Goal: Feedback & Contribution: Contribute content

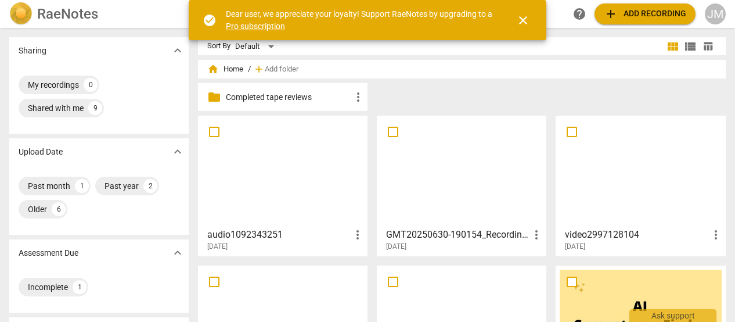
click at [261, 233] on h3 "audio1092343251" at bounding box center [278, 235] width 143 height 14
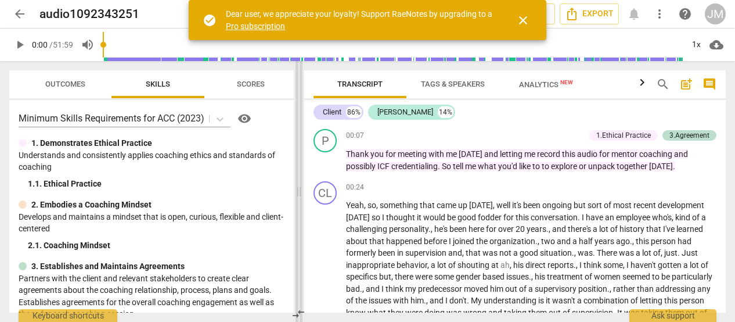
drag, startPoint x: 367, startPoint y: 191, endPoint x: 298, endPoint y: 191, distance: 69.1
click at [298, 191] on span at bounding box center [299, 191] width 7 height 261
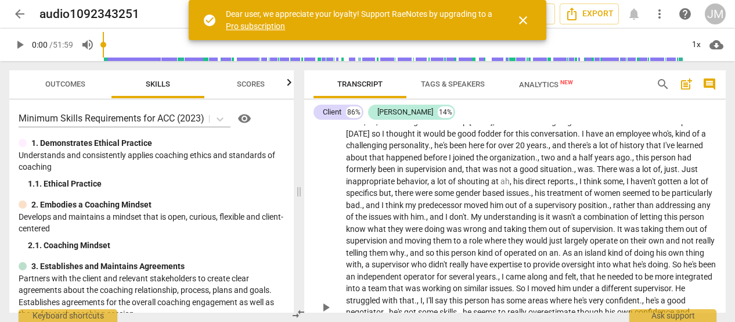
scroll to position [98, 0]
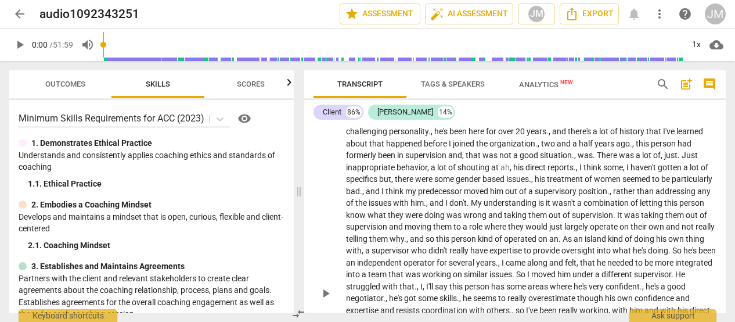
drag, startPoint x: 721, startPoint y: 132, endPoint x: 717, endPoint y: 141, distance: 10.1
click at [717, 141] on div "CL play_arrow pause 00:24 + Add competency keyboard_arrow_right Yeah , so , som…" at bounding box center [515, 283] width 422 height 408
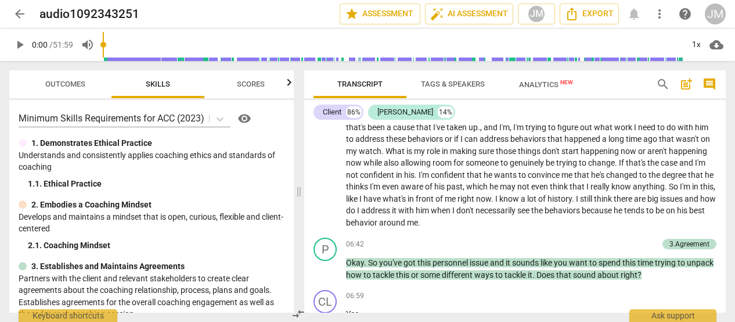
scroll to position [499, 0]
click at [362, 214] on p "Supervisors weren't taught skills for holding people accountable . It just wasn…" at bounding box center [531, 168] width 370 height 119
drag, startPoint x: 714, startPoint y: 271, endPoint x: 462, endPoint y: 210, distance: 259.8
click at [431, 210] on span "him" at bounding box center [423, 209] width 15 height 9
drag, startPoint x: 462, startPoint y: 210, endPoint x: 363, endPoint y: 209, distance: 98.7
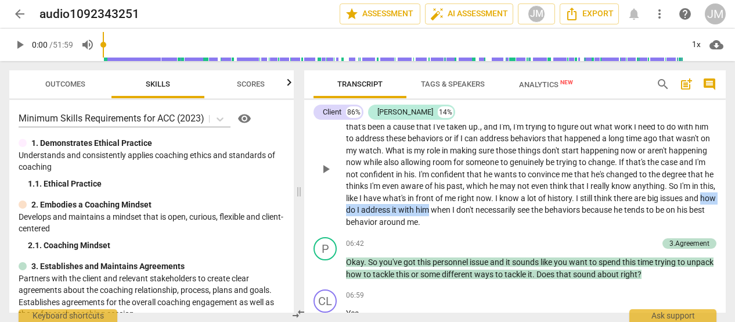
click at [363, 209] on p "Supervisors weren't taught skills for holding people accountable . It just wasn…" at bounding box center [531, 168] width 370 height 119
click at [491, 196] on icon "button" at bounding box center [492, 195] width 12 height 14
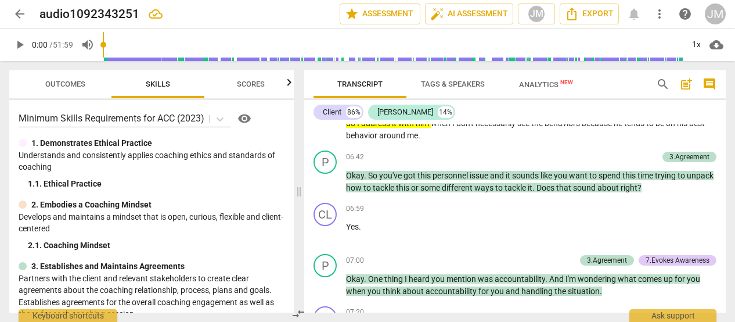
scroll to position [599, 0]
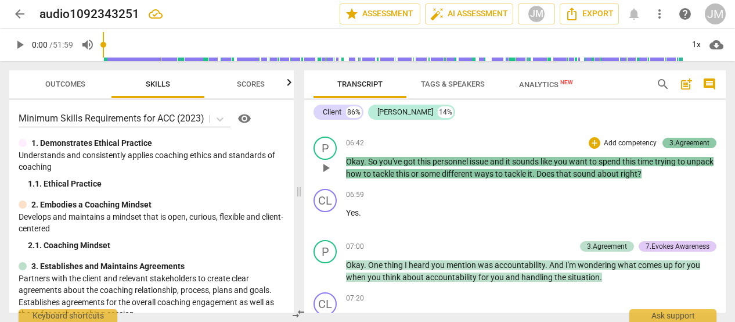
click at [698, 141] on div "3.Agreement" at bounding box center [689, 143] width 40 height 10
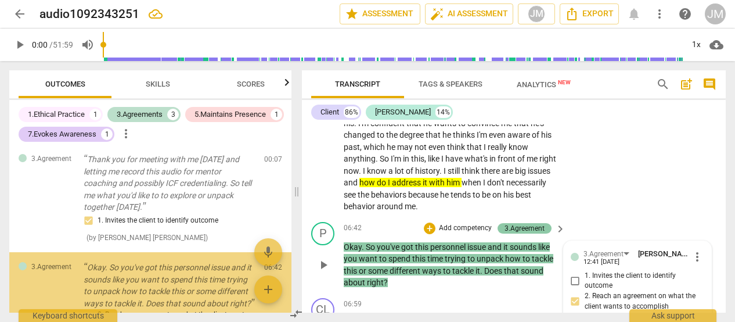
scroll to position [252, 0]
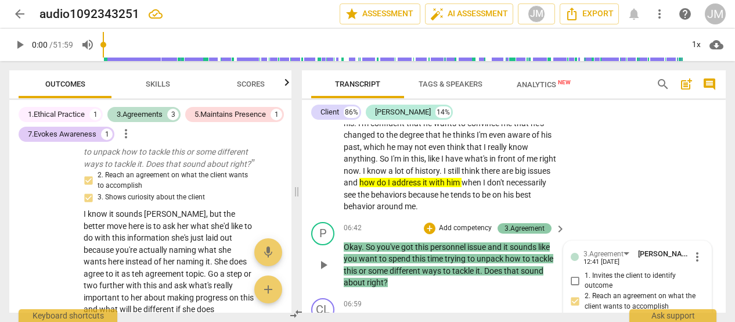
click at [698, 141] on div "CL play_arrow pause 05:13 + Add competency keyboard_arrow_right Supervisors wer…" at bounding box center [514, 101] width 424 height 231
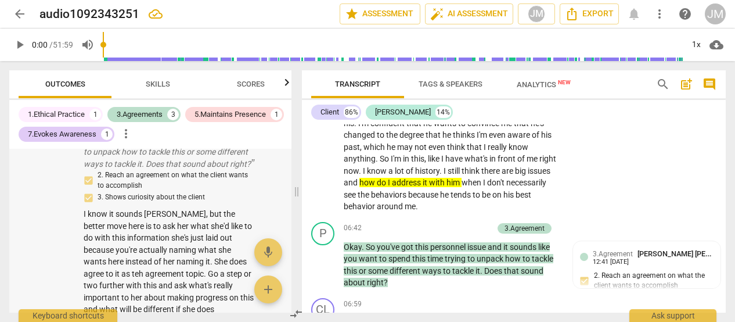
click at [162, 226] on span "I know it sounds [PERSON_NAME], but the better move here is to ask her what she…" at bounding box center [169, 273] width 170 height 128
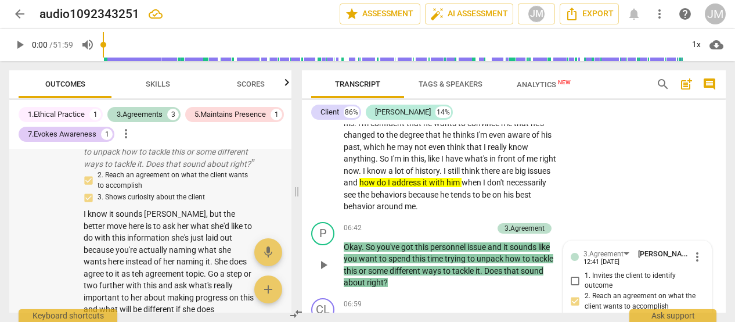
click at [162, 226] on span "I know it sounds [PERSON_NAME], but the better move here is to ask her what she…" at bounding box center [169, 273] width 170 height 128
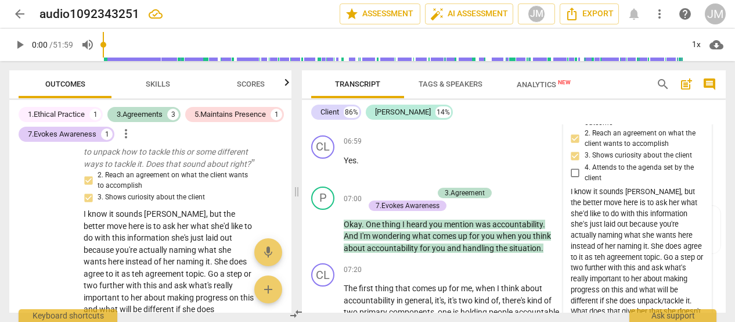
scroll to position [1066, 0]
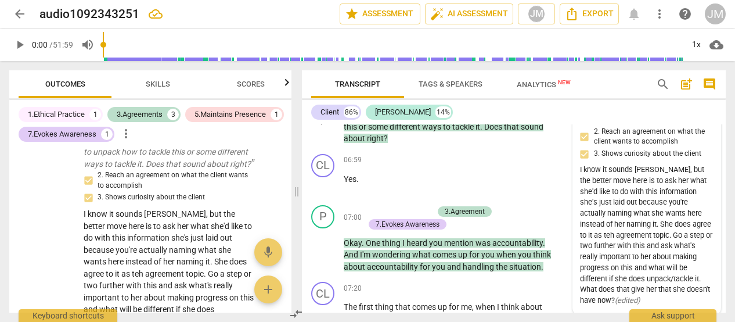
click at [610, 180] on div "I know it sounds [PERSON_NAME], but the better move here is to ask her what she…" at bounding box center [647, 235] width 134 height 142
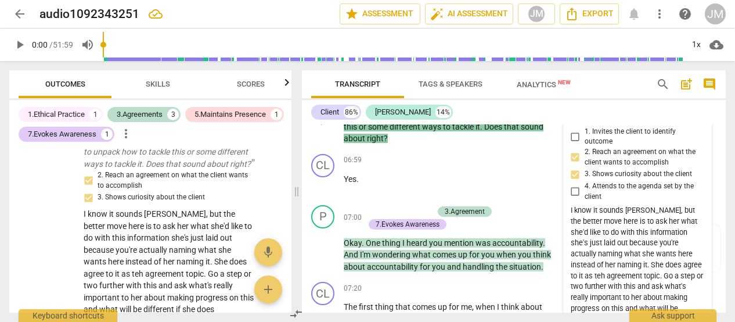
click at [640, 212] on div "I know it sounds [PERSON_NAME], but the better move here is to ask her what she…" at bounding box center [638, 276] width 134 height 142
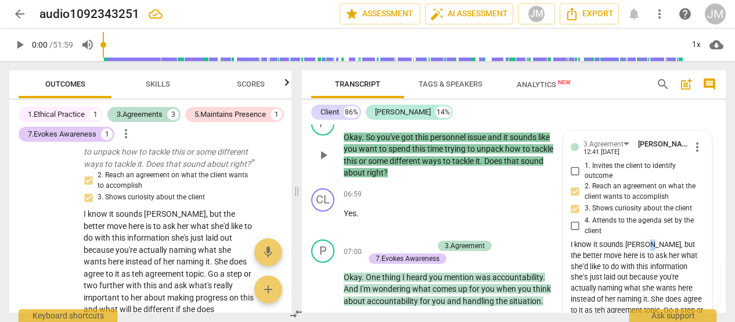
scroll to position [1030, 0]
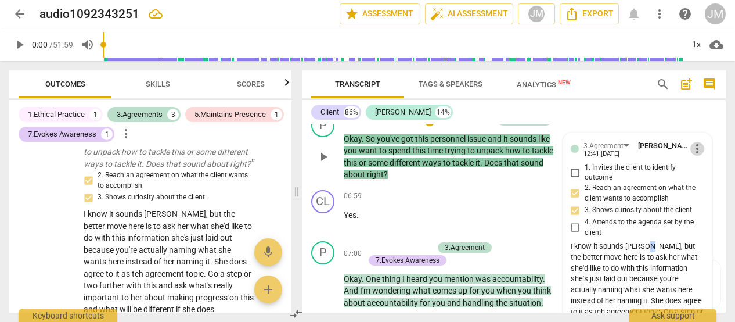
click at [690, 151] on span "more_vert" at bounding box center [697, 149] width 14 height 14
click at [701, 148] on li "Edit" at bounding box center [705, 149] width 40 height 22
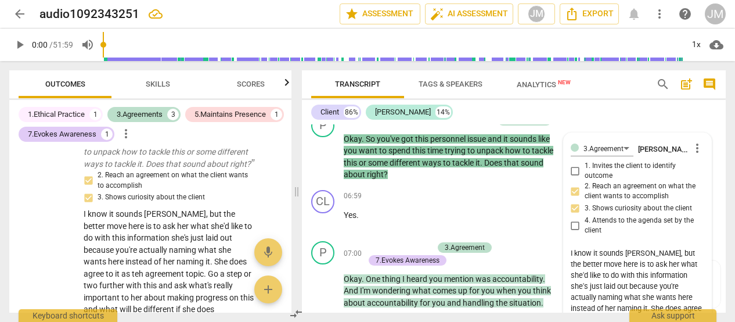
type textarea "know it sounds [PERSON_NAME], but the better move here is to ask her what she'd…"
type textarea "now it sounds [PERSON_NAME], but the better move here is to ask her what she'd …"
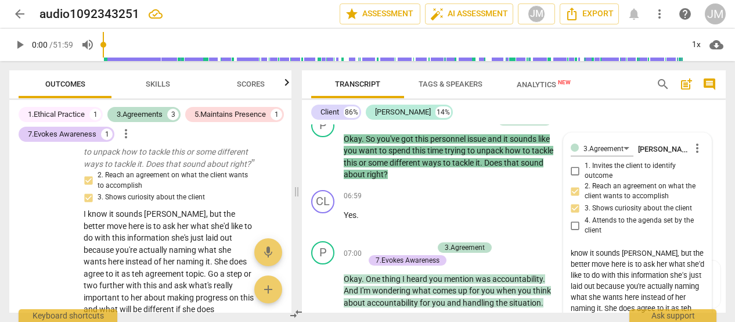
type textarea "now it sounds [PERSON_NAME], but the better move here is to ask her what she'd …"
type textarea "ow it sounds [PERSON_NAME], but the better move here is to ask her what she'd l…"
type textarea "w it sounds [PERSON_NAME], but the better move here is to ask her what she'd li…"
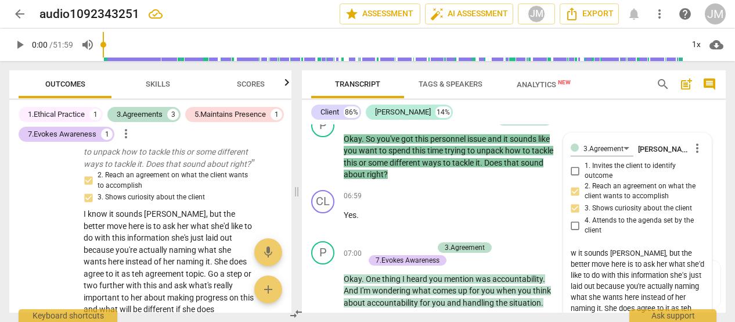
type textarea "it sounds [PERSON_NAME], but the better move here is to ask her what she'd like…"
type textarea "t sounds [PERSON_NAME], but the better move here is to ask her what she'd like …"
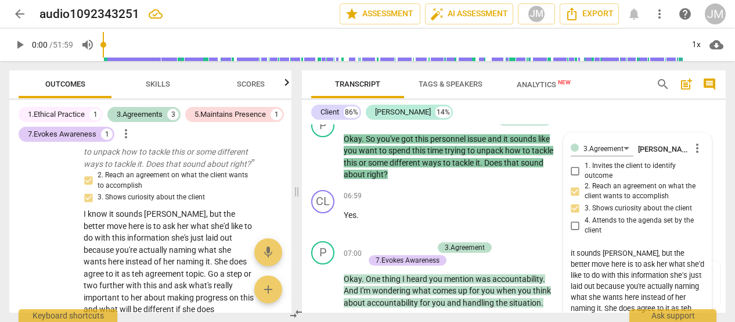
type textarea "t sounds [PERSON_NAME], but the better move here is to ask her what she'd like …"
type textarea "sounds [PERSON_NAME], but the better move here is to ask her what she'd like to…"
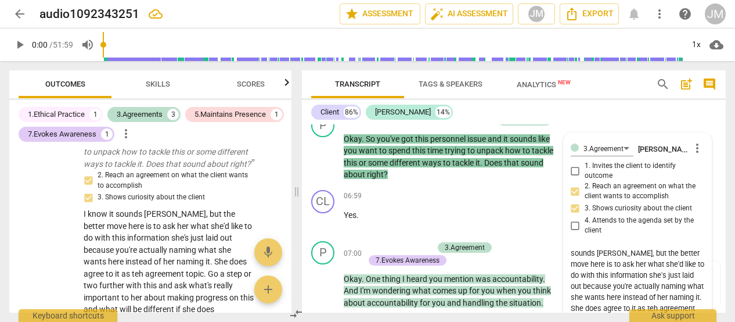
type textarea "[PERSON_NAME], but the better move here is to ask her what she'd like to do wit…"
type textarea "Itsounds [PERSON_NAME], but the better move here is to ask her what she'd like …"
type textarea "It sounds [PERSON_NAME], but the better move here is to ask her what she'd like…"
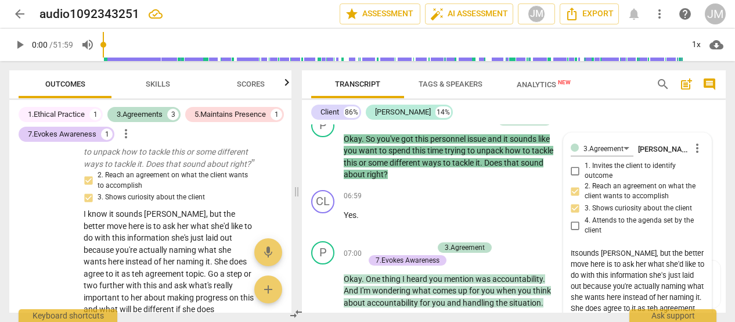
type textarea "It sounds [PERSON_NAME], but the better move here is to ask her what she'd like…"
type textarea "It msounds [PERSON_NAME], but the better move here is to ask her what she'd lik…"
type textarea "It [PERSON_NAME], but the better move here is to ask her what she'd like to do …"
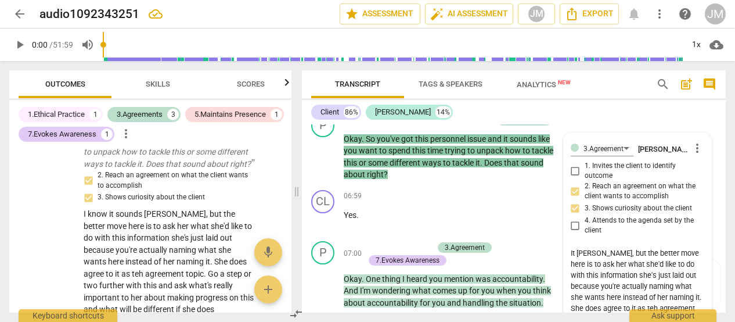
type textarea "It maysounds [PERSON_NAME], but the better move here is to ask her what she'd l…"
type textarea "It may sounds [PERSON_NAME], but the better move here is to ask her what she'd …"
click at [632, 257] on textarea "It may sounds [PERSON_NAME], but the better move here is to ask her what she'd …" at bounding box center [638, 291] width 134 height 88
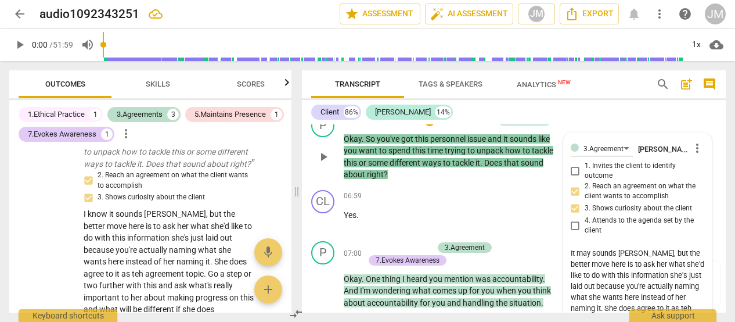
type textarea "It may sounds [PERSON_NAME], but the better move here is to ask her what she'd …"
type textarea "It may sounds pet, but the better move here is to ask her what she'd like to do…"
type textarea "It may sounds pe, but the better move here is to ask her what she'd like to do …"
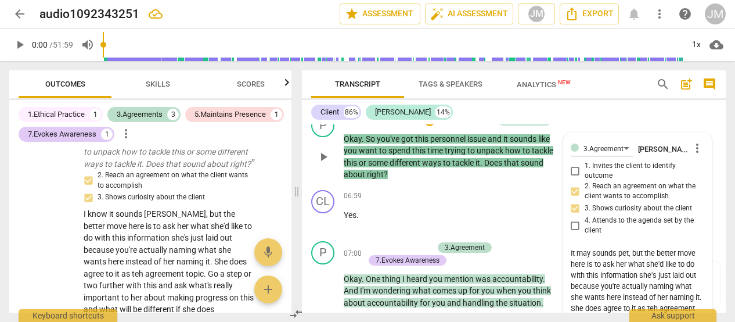
type textarea "It may sounds pe, but the better move here is to ask her what she'd like to do …"
type textarea "It may sounds p, but the better move here is to ask her what she'd like to do w…"
type textarea "It may sounds , but the better move here is to ask her what she'd like to do wi…"
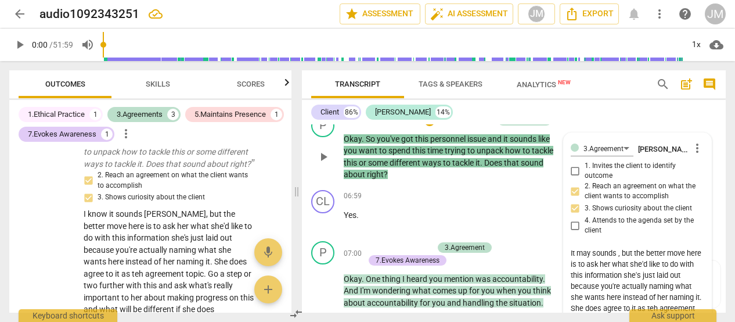
type textarea "It may sounds, but the better move here is to ask her what she'd like to do wit…"
type textarea "It may sound, but the better move here is to ask her what she'd like to do with…"
type textarea "It may soun, but the better move here is to ask her what she'd like to do with …"
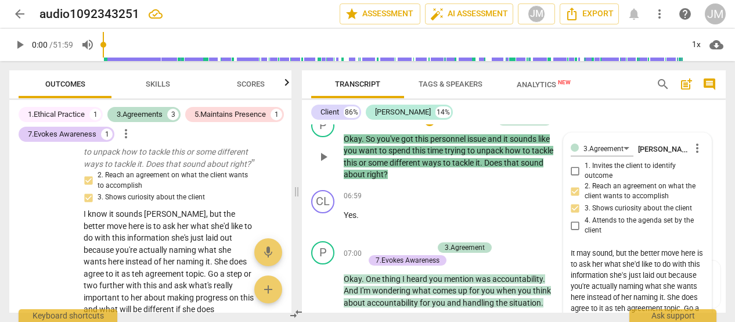
type textarea "It may soun, but the better move here is to ask her what she'd like to do with …"
type textarea "It may sou, but the better move here is to ask her what she'd like to do with t…"
type textarea "It may so, but the better move here is to ask her what she'd like to do with th…"
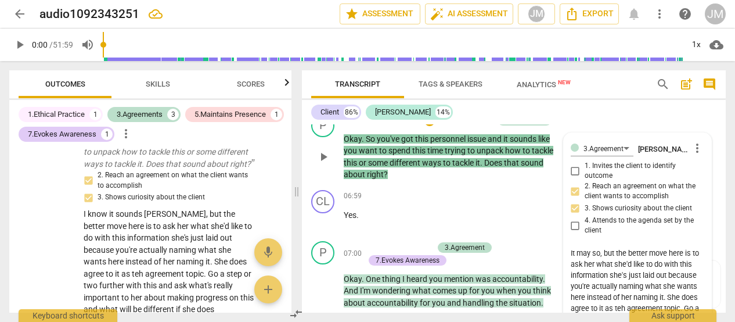
type textarea "It may s, but the better move here is to ask her what she'd like to do with thi…"
type textarea "It may , but the better move here is to ask her what she'd like to do with this…"
type textarea "It may, but the better move here is to ask her what she'd like to do with this …"
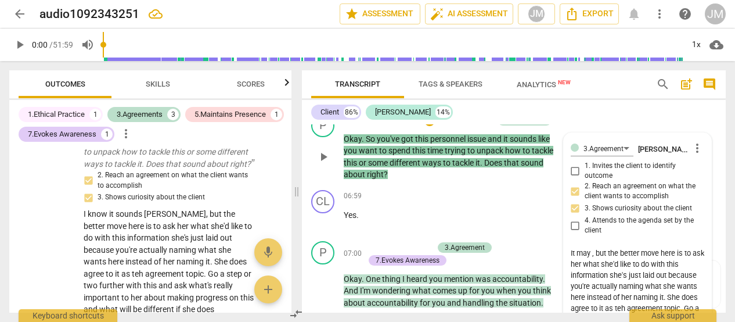
type textarea "It may, but the better move here is to ask her what she'd like to do with this …"
type textarea "It ma, but the better move here is to ask her what she'd like to do with this i…"
type textarea "It m, but the better move here is to ask her what she'd like to do with this in…"
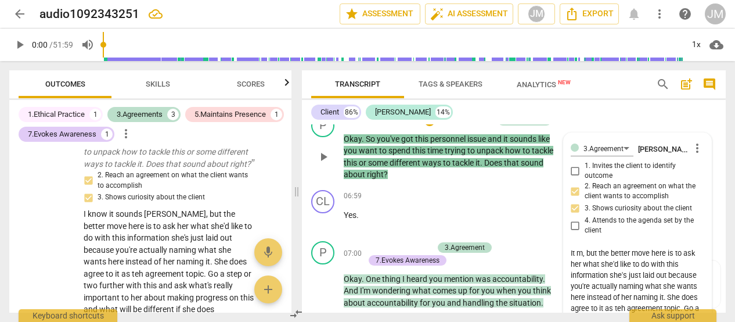
type textarea "It , but the better move here is to ask her what she'd like to do with this inf…"
type textarea "It, but the better move here is to ask her what she'd like to do with this info…"
type textarea "I, but the better move here is to ask her what she'd like to do with this infor…"
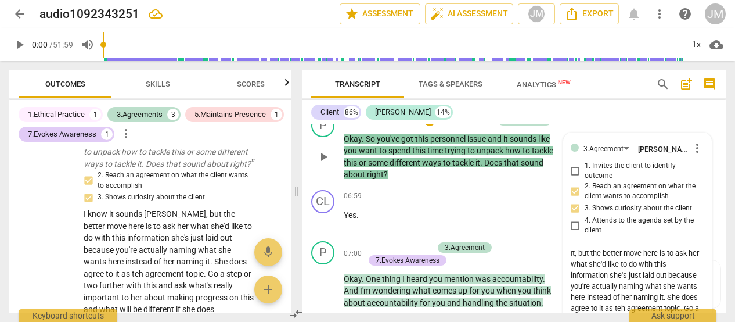
type textarea "I, but the better move here is to ask her what she'd like to do with this infor…"
type textarea ", but the better move here is to ask her what she'd like to do with this inform…"
type textarea "but the better move here is to ask her what she'd like to do with this informat…"
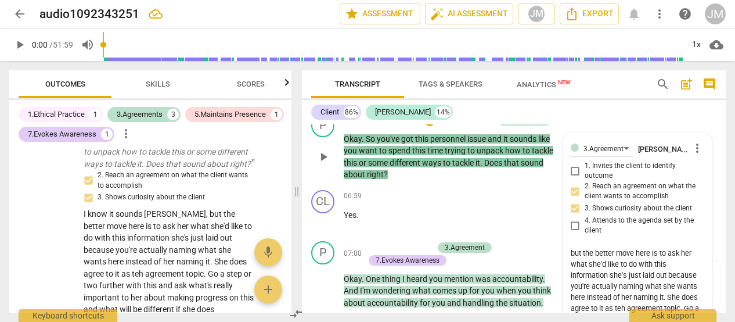
type textarea "but the better move here is to ask her what she'd like to do with this informat…"
type textarea "ut the better move here is to ask her what she'd like to do with this informati…"
type textarea "t the better move here is to ask her what she'd like to do with this informatio…"
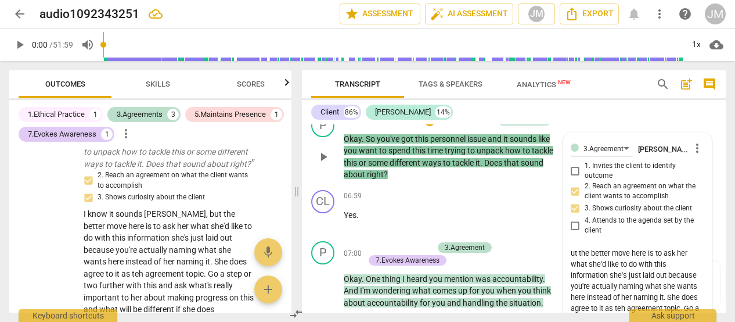
type textarea "t the better move here is to ask her what she'd like to do with this informatio…"
type textarea "the better move here is to ask her what she'd like to do with this information …"
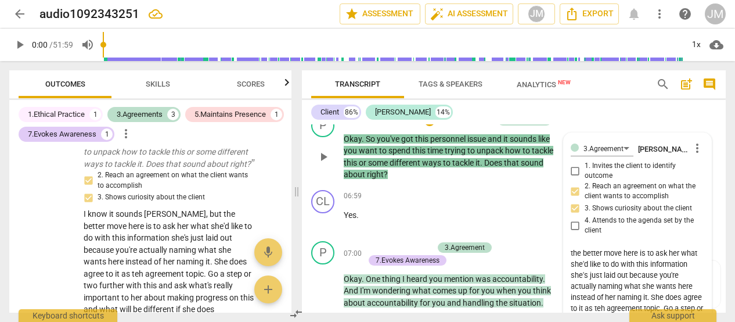
type textarea "he better move here is to ask her what she'd like to do with this information s…"
type textarea "The better move here is to ask her what she'd like to do with this information …"
click at [643, 285] on textarea "The better move here is to ask her what she'd like to do with this information …" at bounding box center [638, 291] width 134 height 88
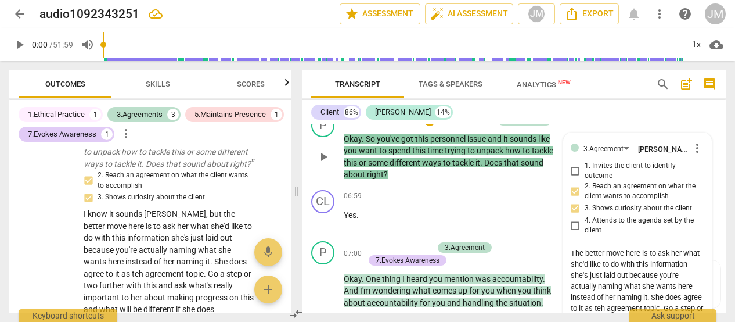
type textarea "The better move here is to ask her what she'd like to do with this information …"
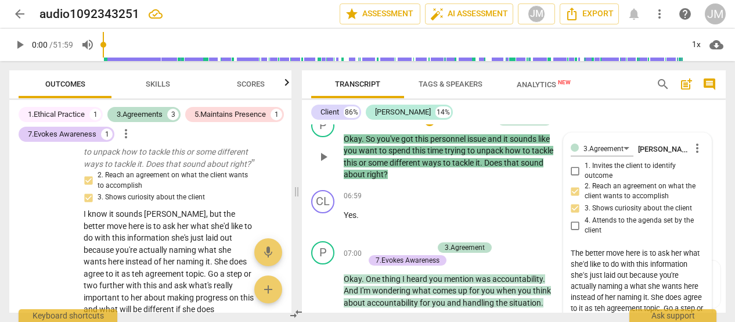
type textarea "The better move here is to ask her what she'd like to do with this information …"
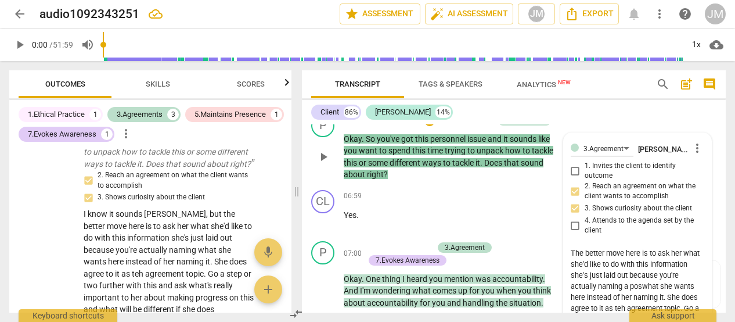
type textarea "The better move here is to ask her what she'd like to do with this information …"
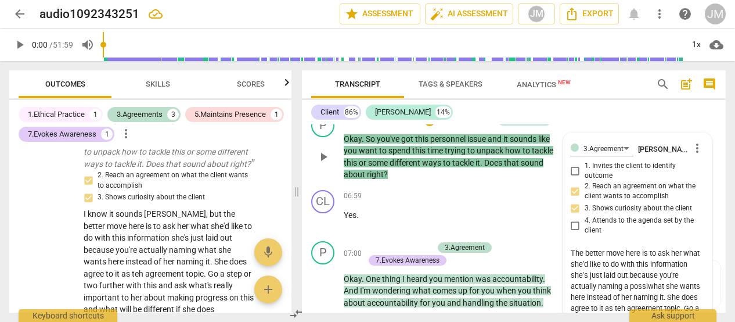
type textarea "The better move here is to ask her what she'd like to do with this information …"
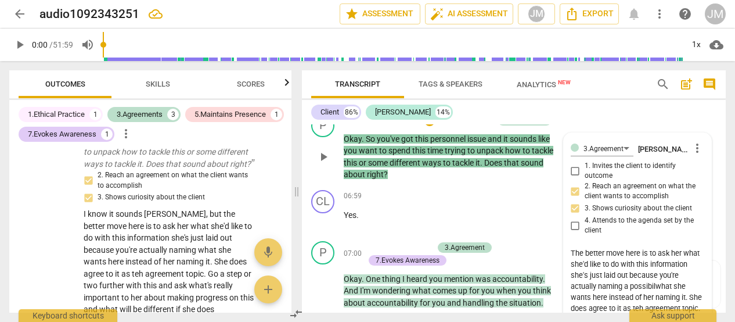
type textarea "The better move here is to ask her what she'd like to do with this information …"
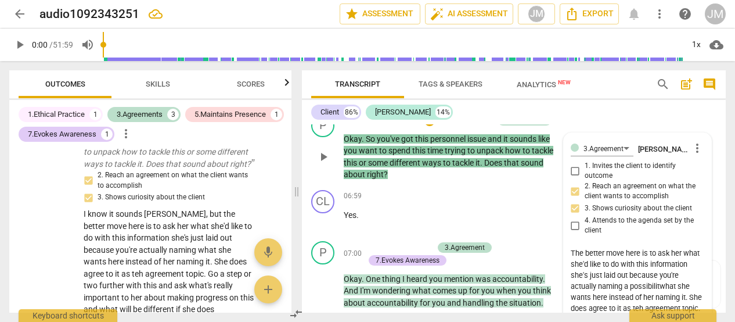
type textarea "The better move here is to ask her what she'd like to do with this information …"
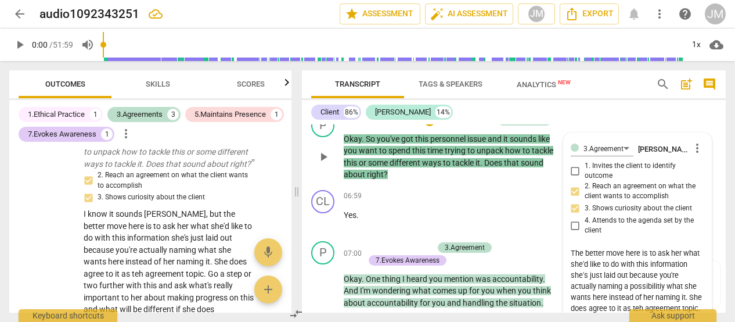
type textarea "The better move here is to ask her what she'd like to do with this information …"
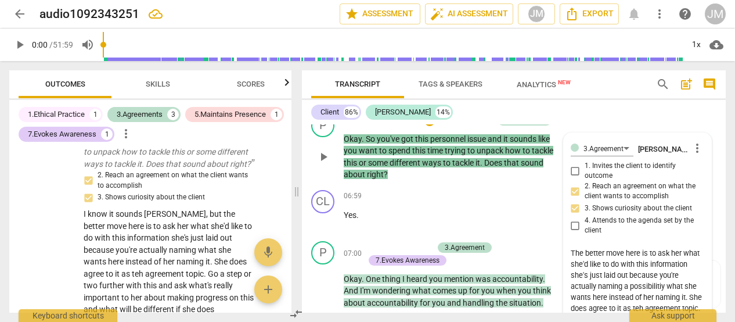
type textarea "The better move here is to ask her what she'd like to do with this information …"
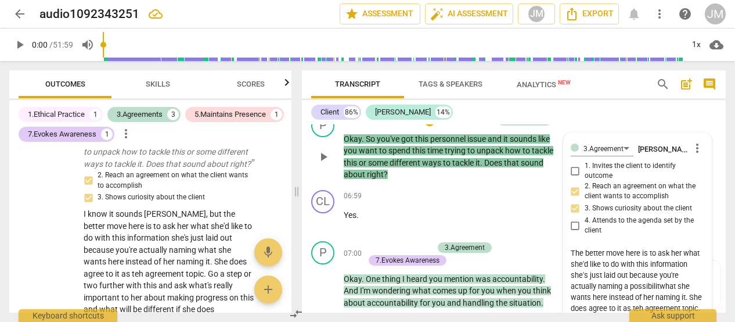
type textarea "The better move here is to ask her what she'd like to do with this information …"
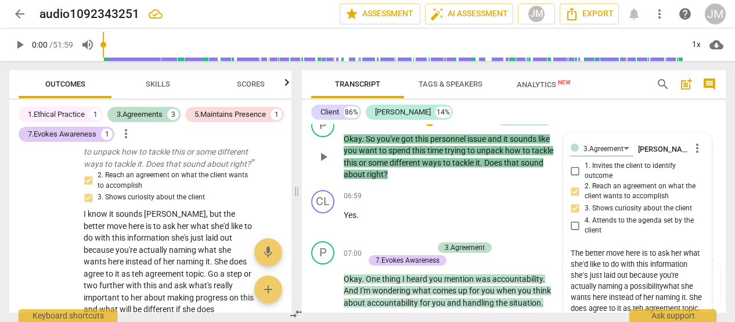
type textarea "The better move here is to ask her what she'd like to do with this information …"
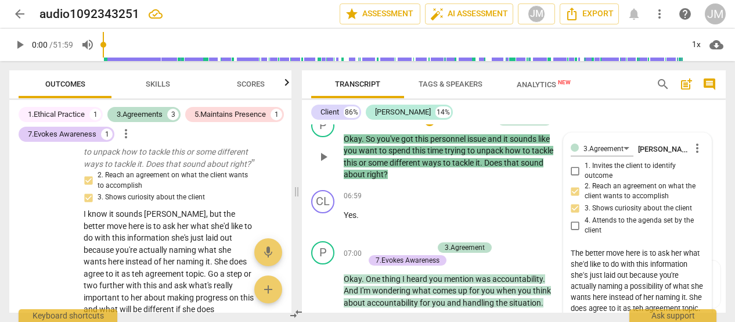
type textarea "The better move here is to ask her what she'd like to do with this information …"
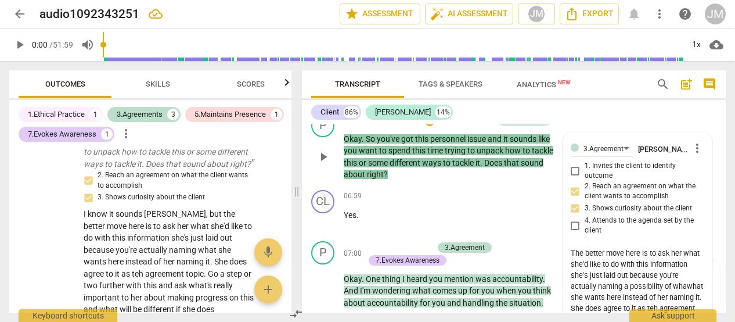
type textarea "The better move here is to ask her what she'd like to do with this information …"
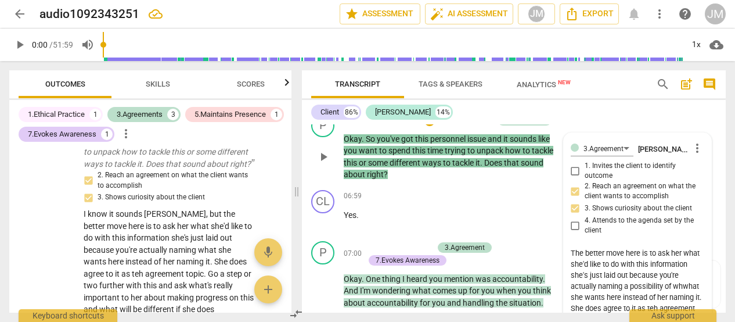
type textarea "The better move here is to ask her what she'd like to do with this information …"
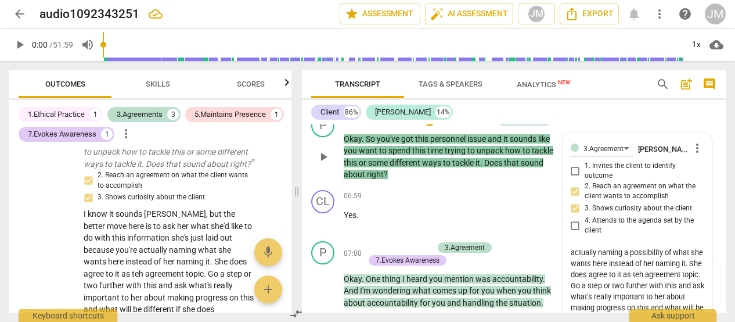
click at [689, 273] on textarea "The better move here is to ask her what she'd like to do with this information …" at bounding box center [638, 291] width 134 height 88
type textarea "The better move here is to ask her what she'd like to do with this information …"
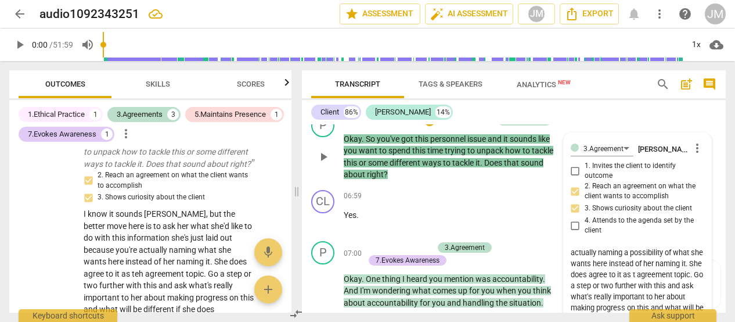
type textarea "The better move here is to ask her what she'd like to do with this information …"
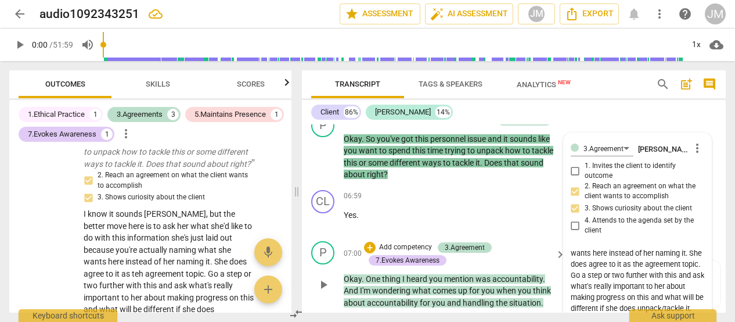
type textarea "The better move here is to ask her what she'd like to do with this information …"
click at [469, 261] on div "+ Add competency 3.Agreement 7.Evokes Awareness" at bounding box center [458, 254] width 188 height 26
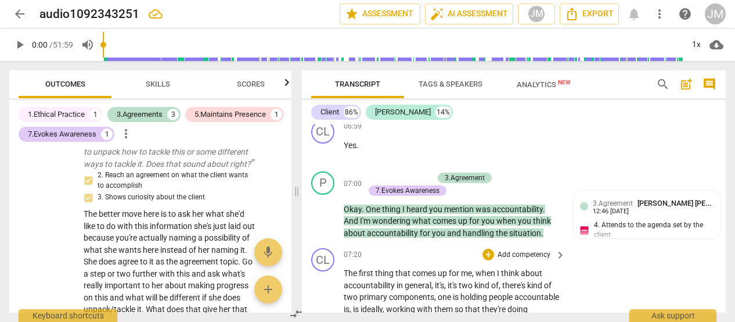
scroll to position [1099, 0]
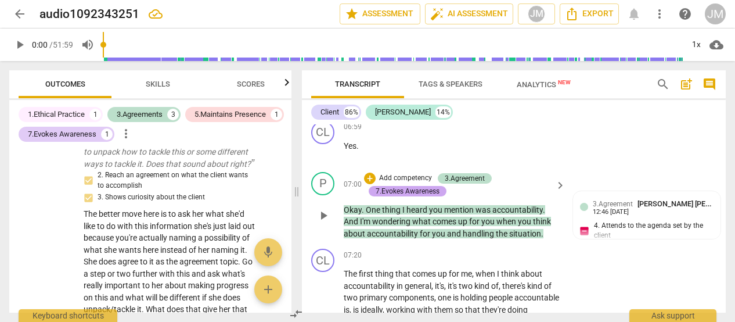
click at [409, 190] on div "7.Evokes Awareness" at bounding box center [408, 191] width 64 height 10
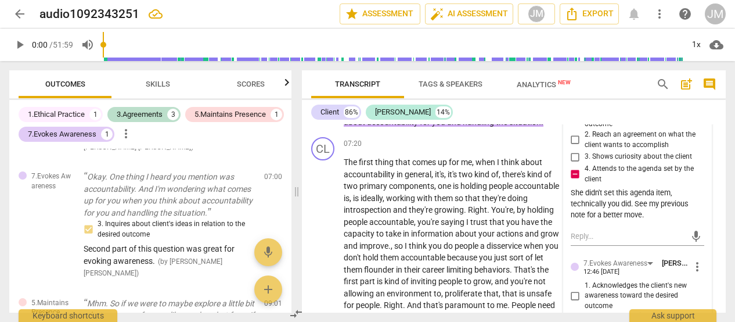
scroll to position [1210, 0]
click at [324, 267] on div "play_arrow pause" at bounding box center [329, 252] width 30 height 183
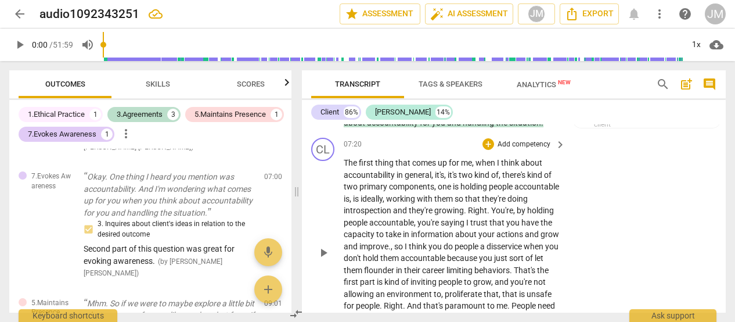
click at [320, 260] on span "play_arrow" at bounding box center [323, 253] width 14 height 14
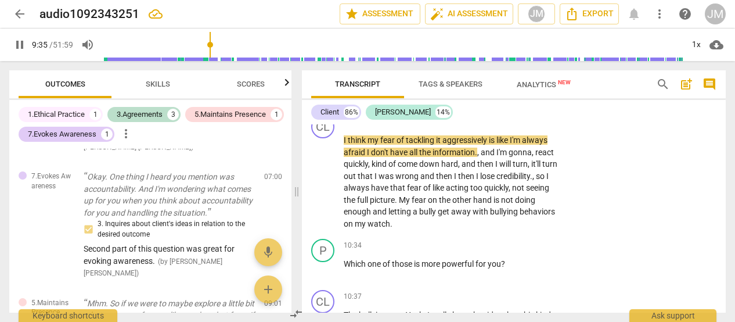
scroll to position [1554, 0]
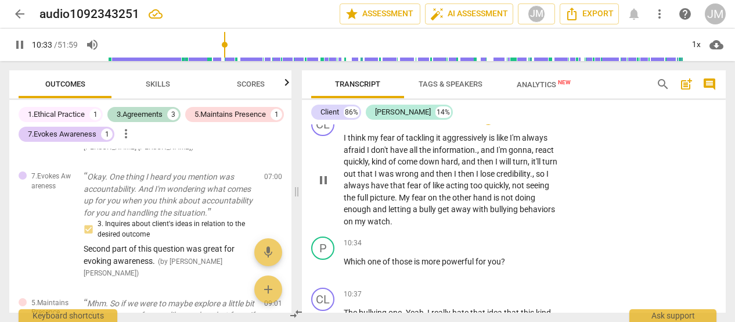
click at [637, 210] on div "CL play_arrow pause 09:32 + Add competency keyboard_arrow_right I think my fear…" at bounding box center [514, 170] width 424 height 124
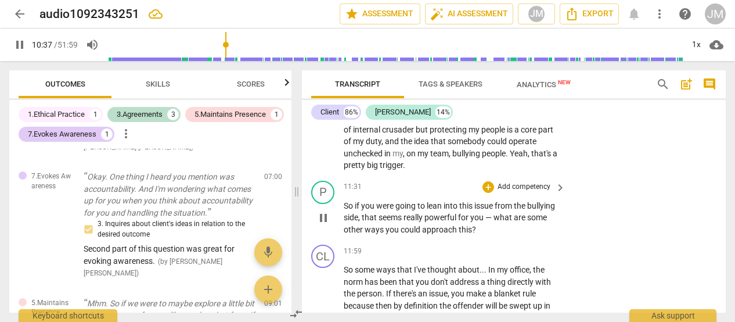
click at [404, 222] on span "seems" at bounding box center [391, 216] width 25 height 9
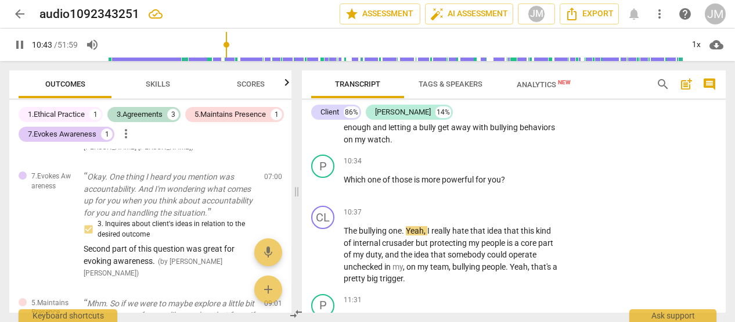
scroll to position [1599, 0]
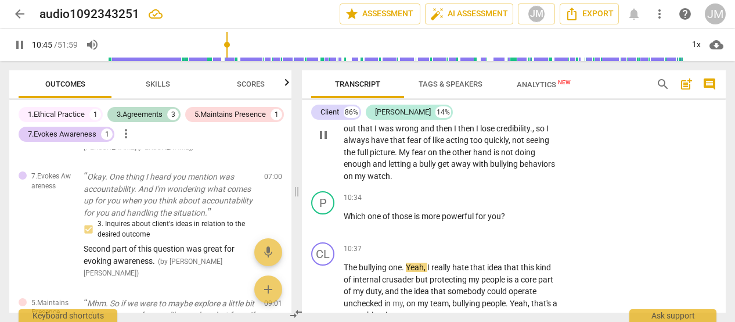
click at [445, 182] on p "I think my fear of tackling it aggressively is like I'm always afraid I don't h…" at bounding box center [452, 134] width 216 height 95
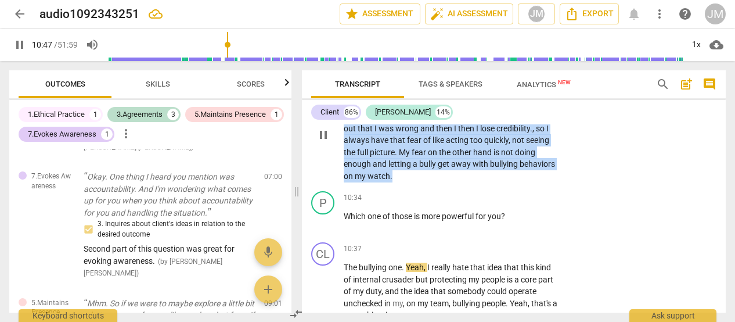
click at [445, 182] on p "I think my fear of tackling it aggressively is like I'm always afraid I don't h…" at bounding box center [452, 134] width 216 height 95
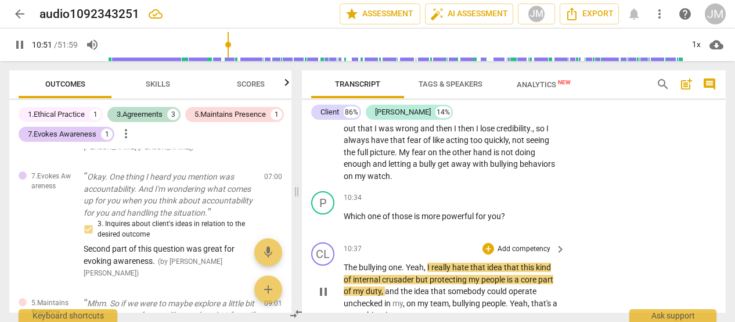
click at [325, 298] on span "pause" at bounding box center [323, 291] width 14 height 14
click at [449, 182] on p "I think my fear of tackling it aggressively is like I'm always afraid I don't h…" at bounding box center [452, 134] width 216 height 95
click at [322, 142] on span "play_arrow" at bounding box center [323, 135] width 14 height 14
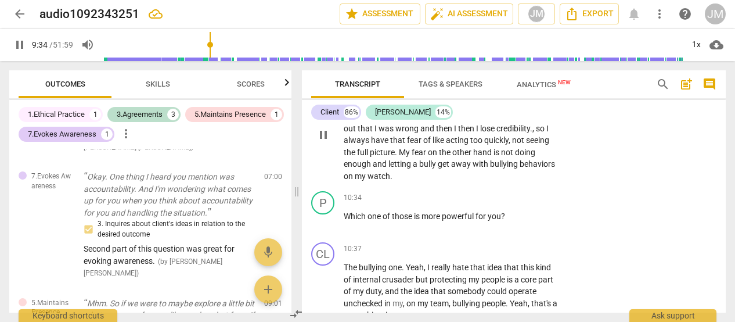
click at [390, 181] on span "watch" at bounding box center [379, 175] width 23 height 9
click at [531, 203] on p "Add competency" at bounding box center [523, 198] width 55 height 10
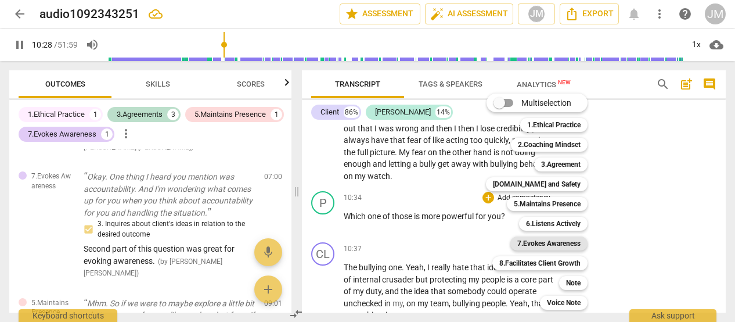
click at [545, 239] on b "7.Evokes Awareness" at bounding box center [548, 243] width 63 height 14
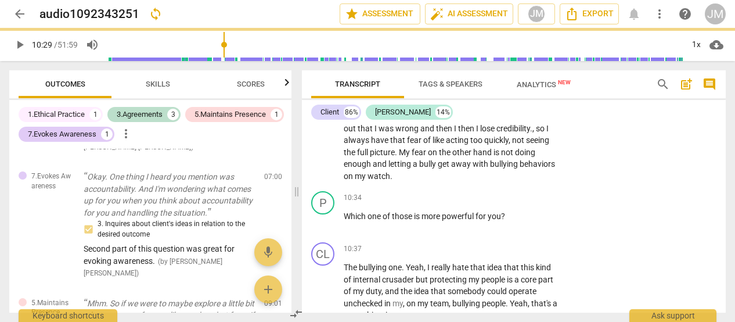
type input "629"
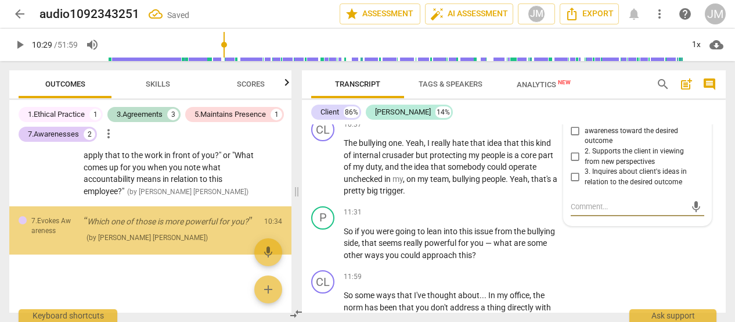
scroll to position [892, 0]
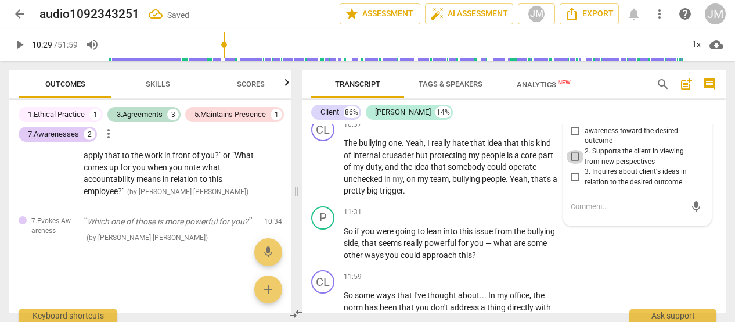
click at [572, 164] on input "2. Supports the client in viewing from new perspectives" at bounding box center [575, 157] width 19 height 14
checkbox input "true"
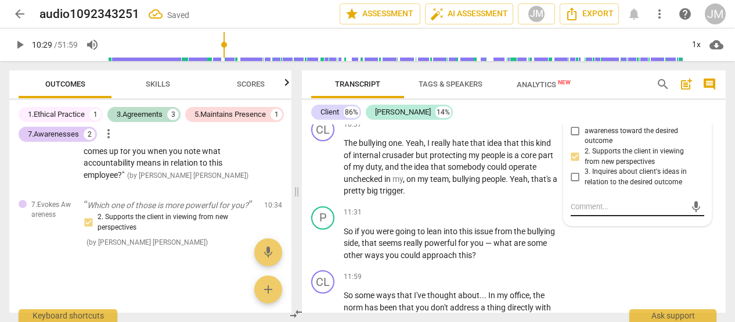
click at [577, 212] on textarea at bounding box center [629, 206] width 116 height 11
type textarea "G"
type textarea "Gr"
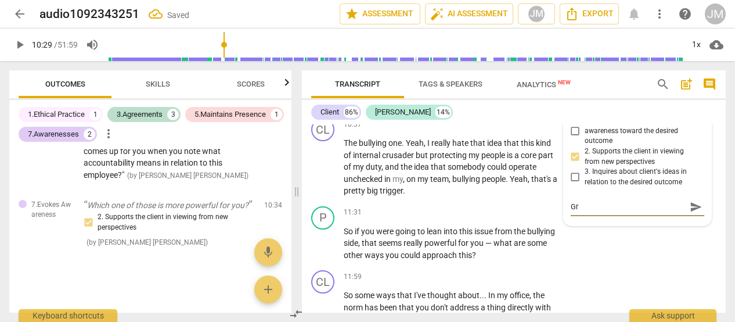
type textarea "Gre"
type textarea "Grea"
type textarea "Great"
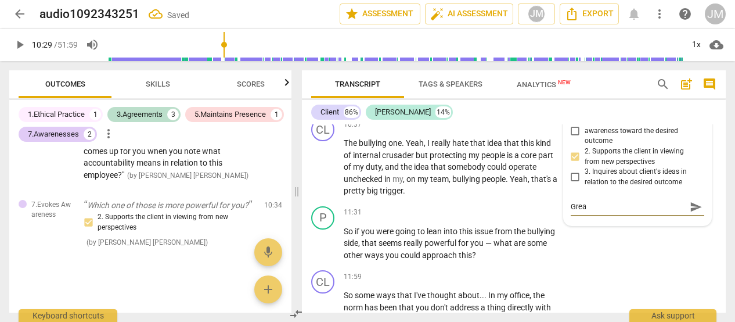
type textarea "Great"
type textarea "Great a"
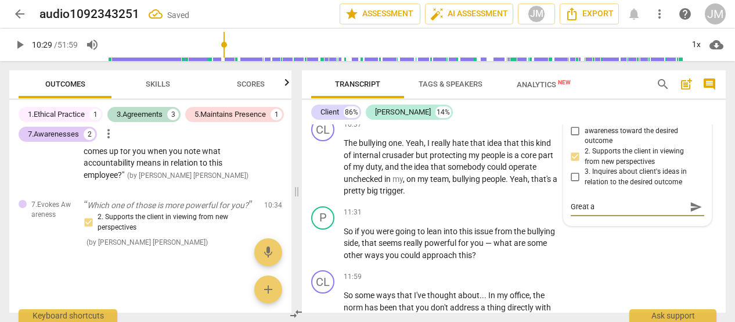
type textarea "Great aw"
type textarea "Great awa"
type textarea "Great awar"
type textarea "Great aware"
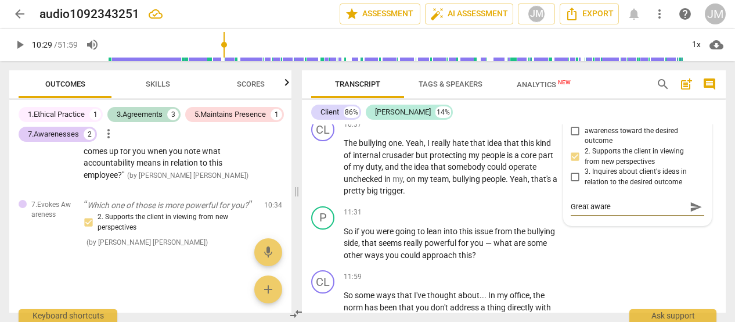
type textarea "Great awaren"
type textarea "Great awarene"
type textarea "Great awarenes"
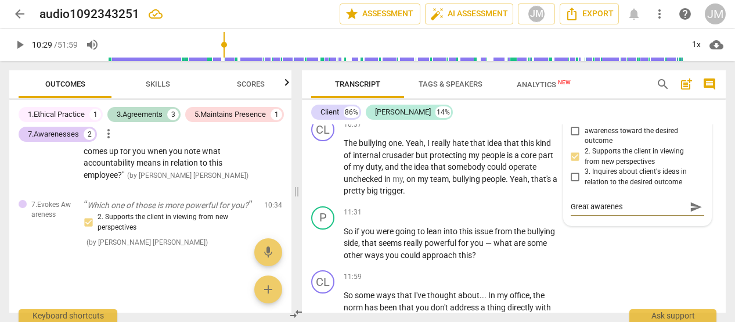
type textarea "Great awareness"
type textarea "Great awareness q"
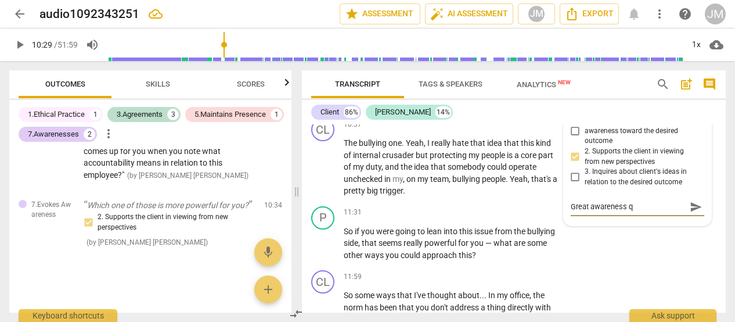
type textarea "Great awareness qu"
type textarea "Great awareness que"
type textarea "Great awareness ques"
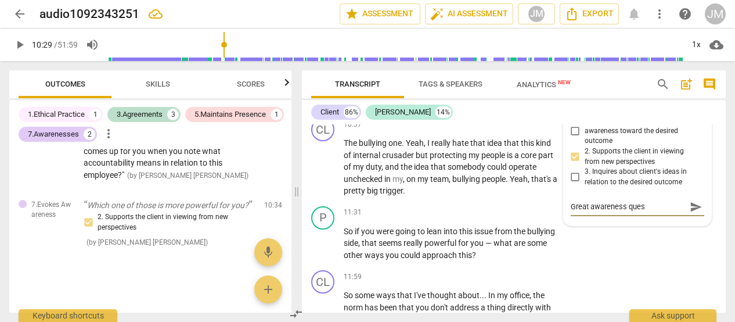
type textarea "Great awareness quest"
type textarea "Great awareness questi"
type textarea "Great awareness questio"
click at [690, 213] on span "send" at bounding box center [696, 206] width 13 height 13
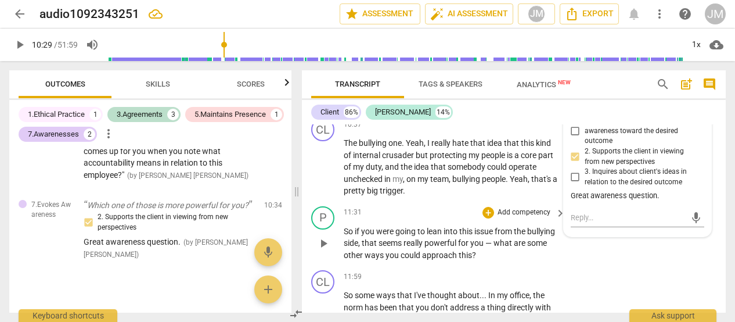
click at [646, 266] on div "P play_arrow pause 11:31 + Add competency keyboard_arrow_right So if you were g…" at bounding box center [514, 233] width 424 height 64
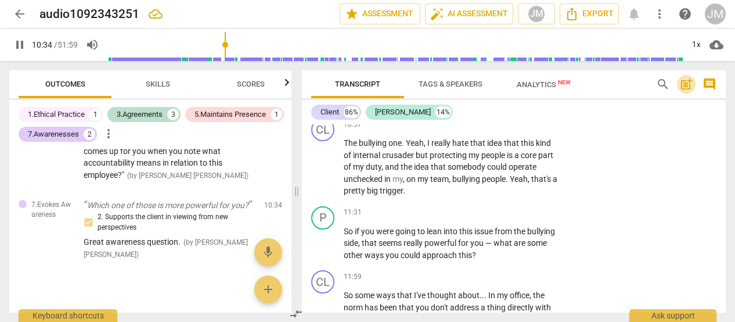
click at [686, 83] on span "post_add" at bounding box center [686, 84] width 14 height 14
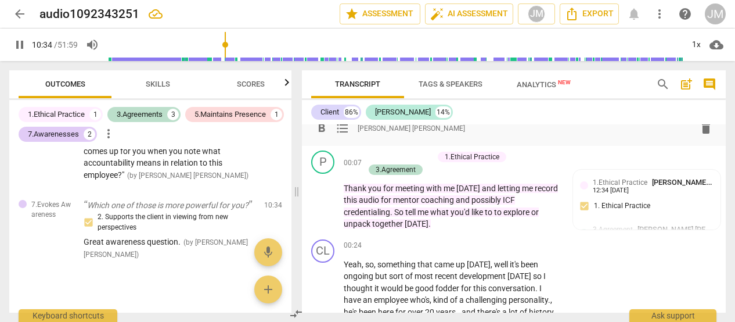
scroll to position [26, 0]
click at [366, 129] on span "[PERSON_NAME] [PERSON_NAME]" at bounding box center [411, 128] width 107 height 10
click at [337, 127] on span "format_list_bulleted" at bounding box center [343, 128] width 14 height 14
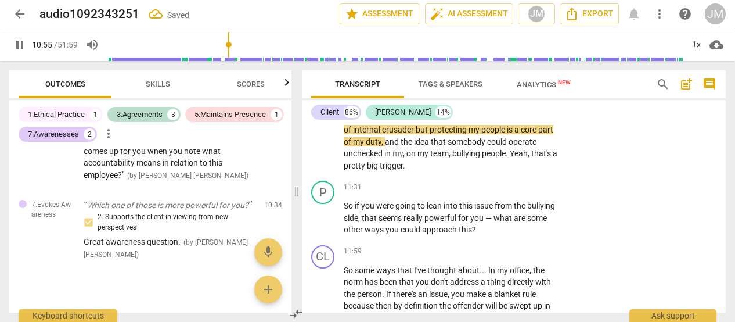
scroll to position [29, 0]
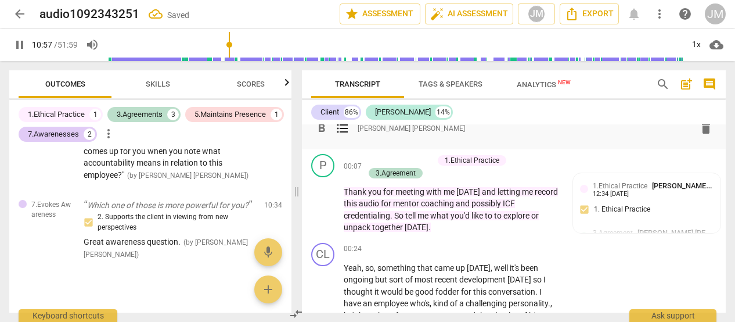
click at [495, 135] on div "format_bold format_list_bulleted [PERSON_NAME] [PERSON_NAME] delete" at bounding box center [513, 128] width 405 height 21
click at [722, 115] on div "Client 86% [PERSON_NAME] 14% format_bold format_list_bulleted [PERSON_NAME] [PE…" at bounding box center [514, 206] width 424 height 212
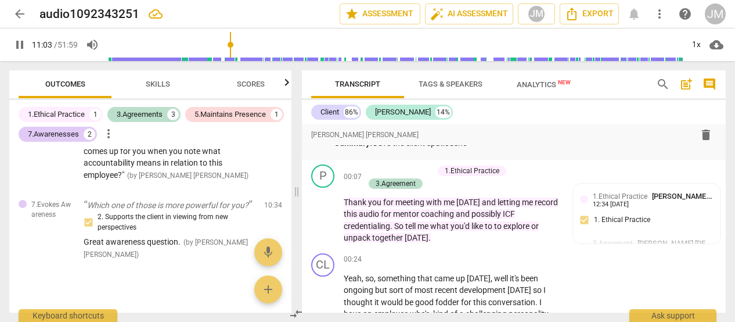
scroll to position [0, 0]
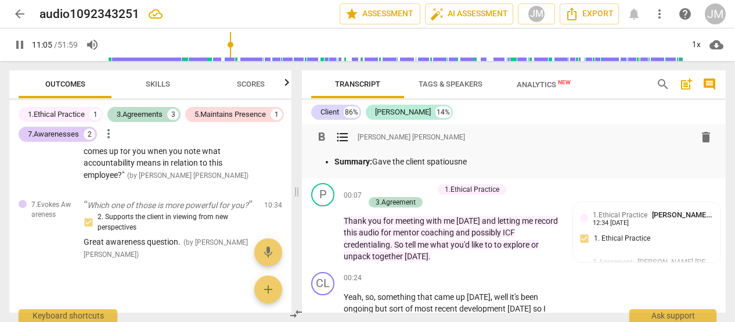
click at [477, 163] on p "Summary: Gave the client spatiousne" at bounding box center [525, 162] width 382 height 12
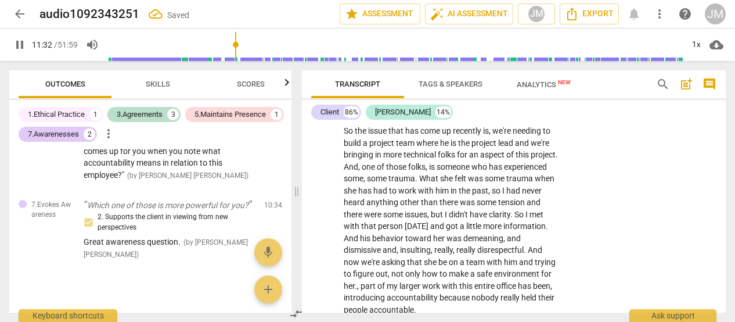
scroll to position [823, 0]
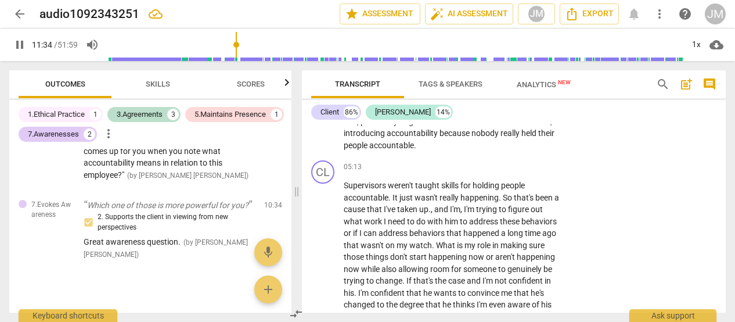
click at [723, 122] on div "Client 86% [PERSON_NAME] 14% format_bold format_list_bulleted [PERSON_NAME] [PE…" at bounding box center [514, 206] width 424 height 212
click at [721, 120] on div "Client 86% [PERSON_NAME] 14% format_bold format_list_bulleted [PERSON_NAME] [PE…" at bounding box center [514, 206] width 424 height 212
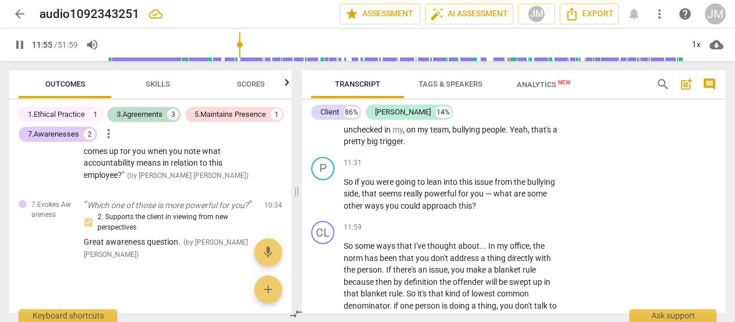
scroll to position [1844, 0]
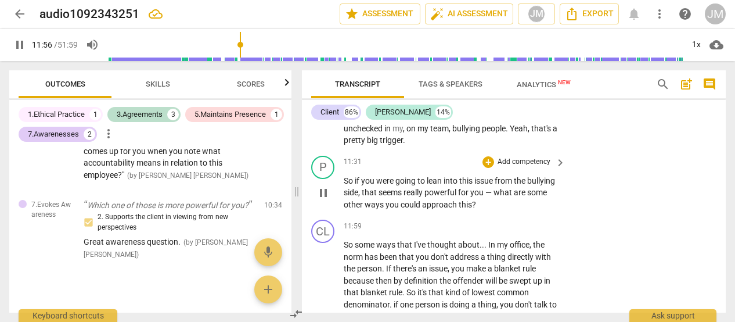
click at [325, 202] on button "pause" at bounding box center [323, 192] width 19 height 19
click at [537, 211] on p "So if you were going to lean into this issue from the bullying side , that seem…" at bounding box center [452, 193] width 216 height 36
click at [514, 197] on span "what" at bounding box center [503, 192] width 20 height 9
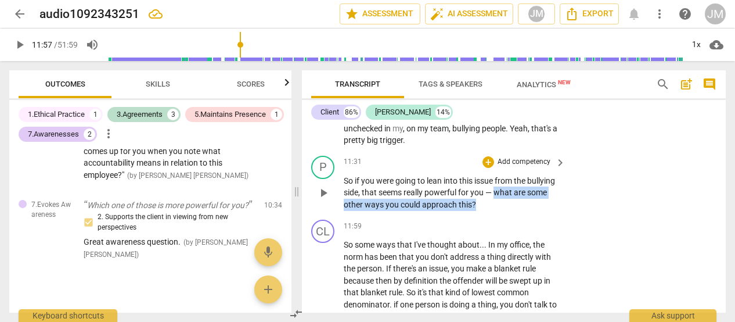
drag, startPoint x: 527, startPoint y: 203, endPoint x: 524, endPoint y: 210, distance: 7.9
click at [524, 210] on p "So if you were going to lean into this issue from the bullying side , that seem…" at bounding box center [452, 193] width 216 height 36
click at [522, 199] on icon "button" at bounding box center [523, 198] width 7 height 8
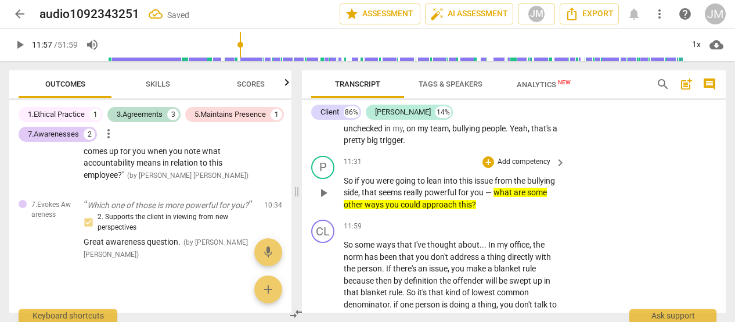
click at [531, 167] on p "Add competency" at bounding box center [523, 162] width 55 height 10
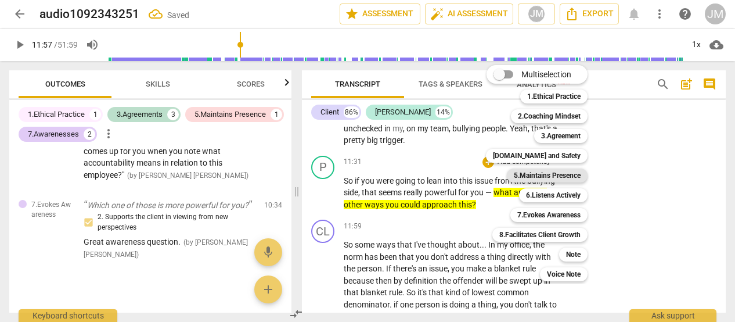
click at [542, 177] on b "5.Maintains Presence" at bounding box center [547, 175] width 67 height 14
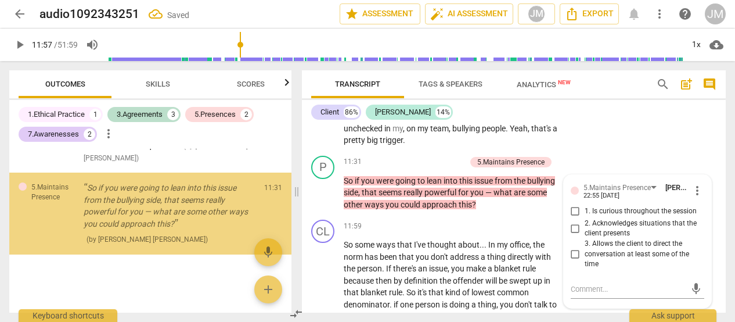
scroll to position [995, 0]
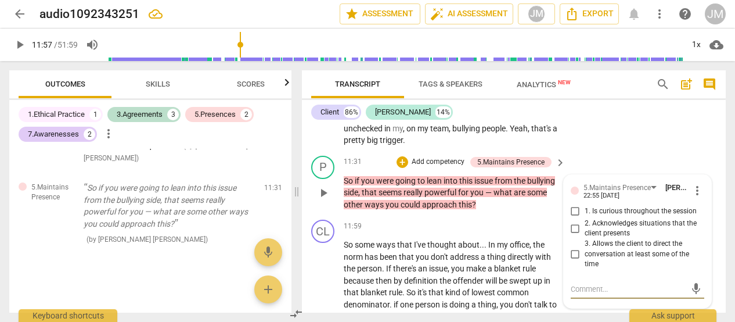
click at [574, 235] on input "2. Acknowledges situations that the client presents" at bounding box center [575, 228] width 19 height 14
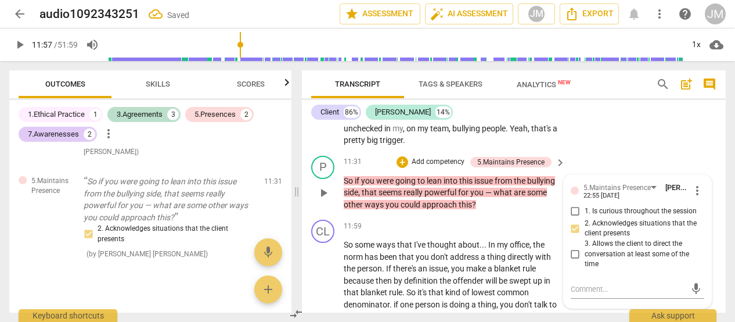
click at [572, 261] on input "3. Allows the client to direct the conversation at least some of the time" at bounding box center [575, 254] width 19 height 14
click at [575, 294] on textarea at bounding box center [629, 288] width 116 height 11
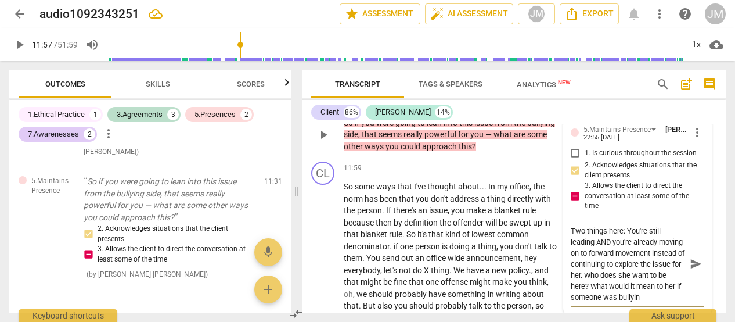
scroll to position [1903, 0]
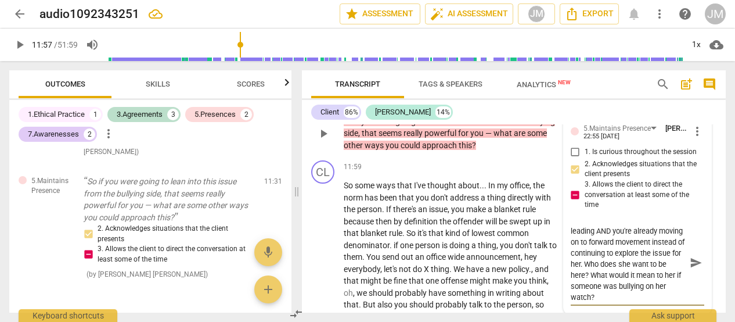
click at [608, 296] on textarea "Two things here: You're still leading AND you're already moving on to forward m…" at bounding box center [629, 262] width 116 height 77
click at [619, 301] on textarea "Two things here: You're still leading AND you're already moving on to forward m…" at bounding box center [629, 262] width 116 height 77
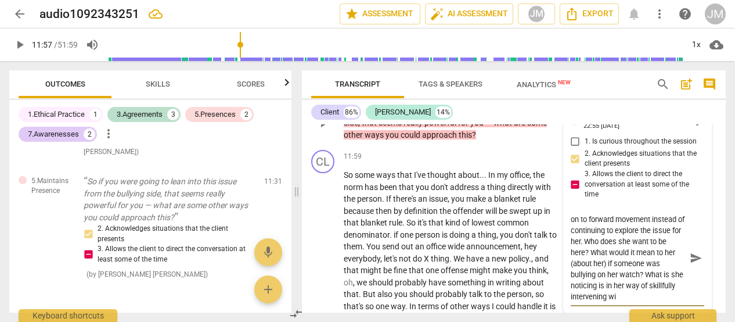
scroll to position [1915, 0]
click at [575, 147] on input "1. Is curious throughout the session" at bounding box center [575, 141] width 19 height 14
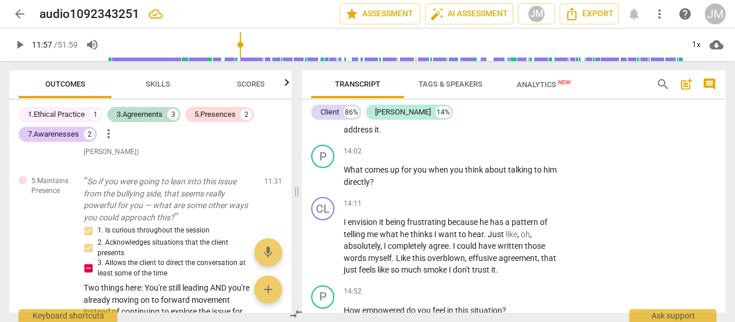
scroll to position [2233, 0]
click at [525, 174] on span "talking" at bounding box center [521, 169] width 26 height 9
click at [523, 157] on p "Add competency" at bounding box center [523, 151] width 55 height 10
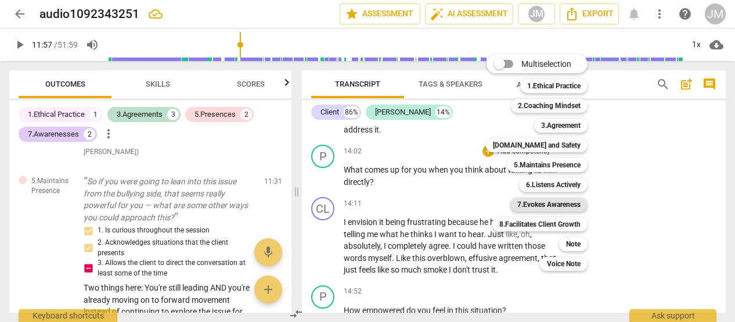
click at [569, 203] on b "7.Evokes Awareness" at bounding box center [548, 204] width 63 height 14
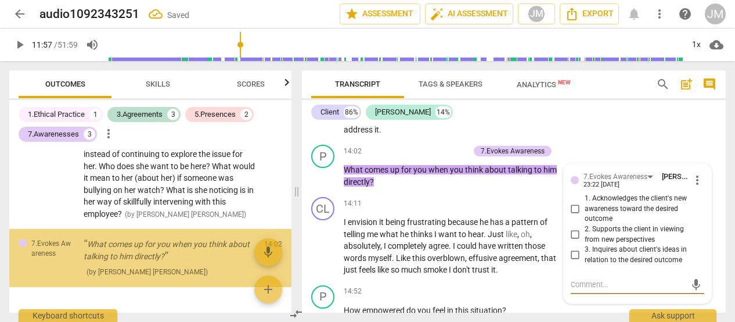
scroll to position [1215, 0]
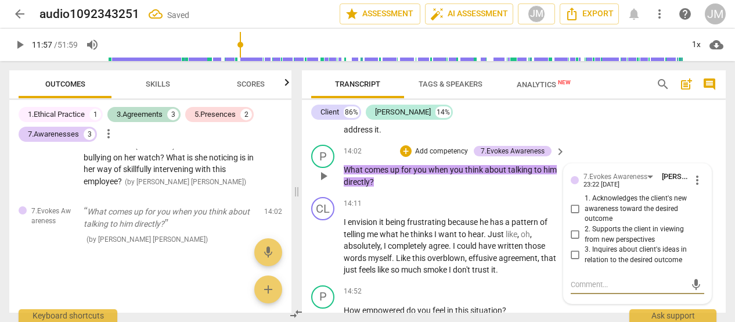
click at [670, 244] on span "2. Supports the client in viewing from new perspectives" at bounding box center [643, 234] width 116 height 20
click at [585, 242] on input "2. Supports the client in viewing from new perspectives" at bounding box center [575, 235] width 19 height 14
click at [660, 265] on span "3. Inquires about client's ideas in relation to the desired outcome" at bounding box center [643, 254] width 116 height 20
click at [585, 262] on input "3. Inquires about client's ideas in relation to the desired outcome" at bounding box center [575, 255] width 19 height 14
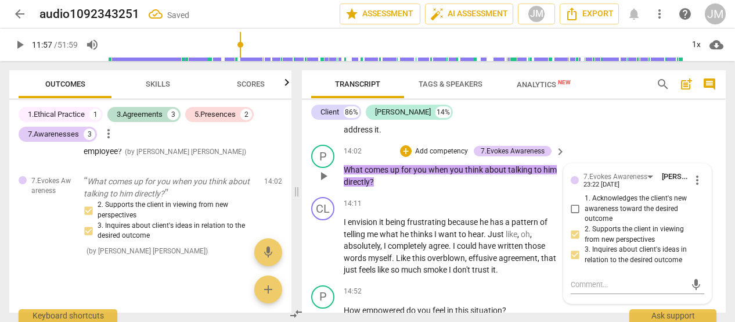
click at [440, 157] on p "Add competency" at bounding box center [441, 151] width 55 height 10
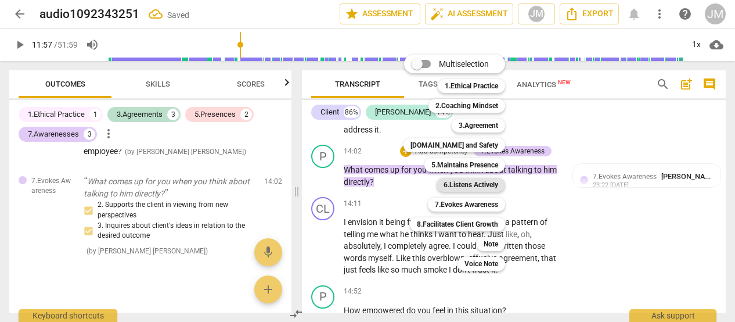
click at [485, 182] on b "6.Listens Actively" at bounding box center [471, 185] width 55 height 14
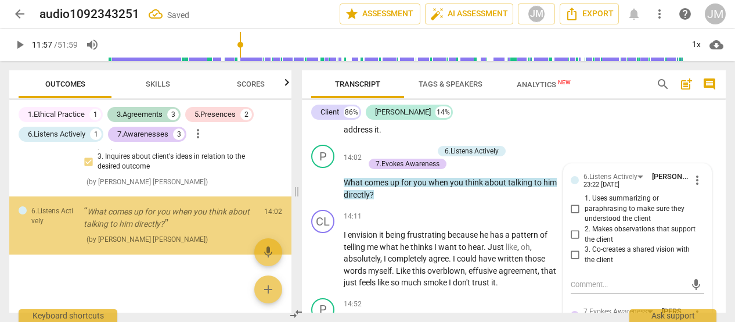
scroll to position [1314, 0]
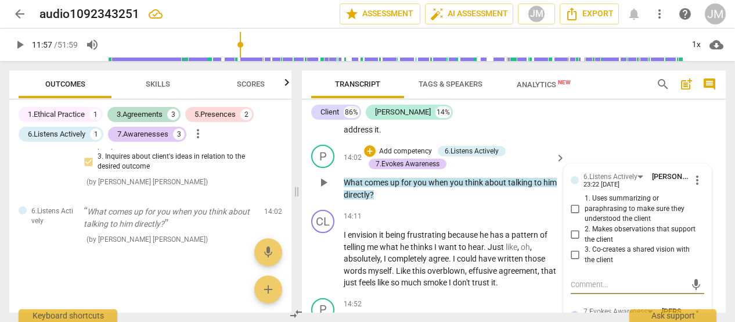
click at [575, 216] on input "1. Uses summarizing or paraphrasing to make sure they understood the client" at bounding box center [575, 209] width 19 height 14
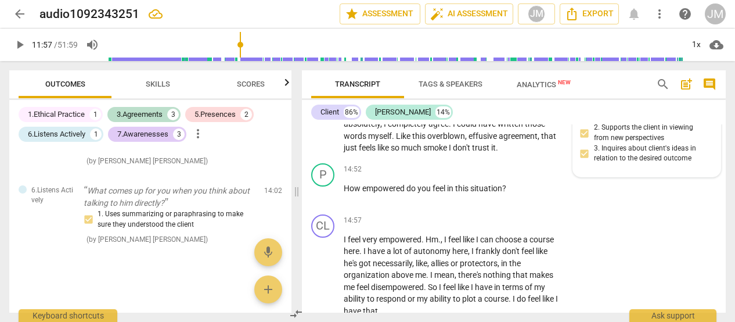
scroll to position [2367, 0]
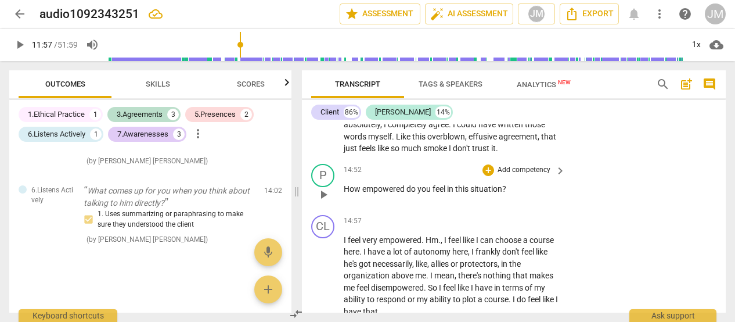
click at [500, 193] on span "situation" at bounding box center [486, 188] width 32 height 9
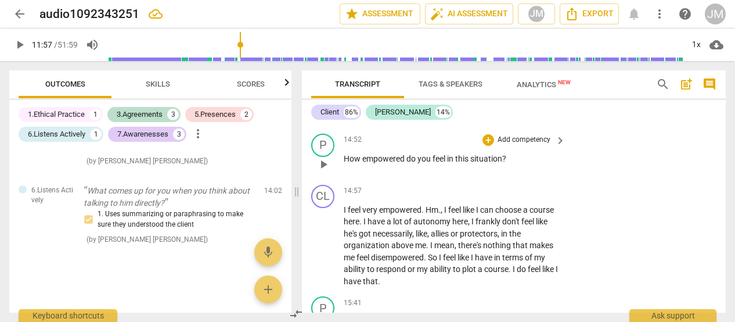
scroll to position [2398, 0]
click at [527, 144] on p "Add competency" at bounding box center [523, 139] width 55 height 10
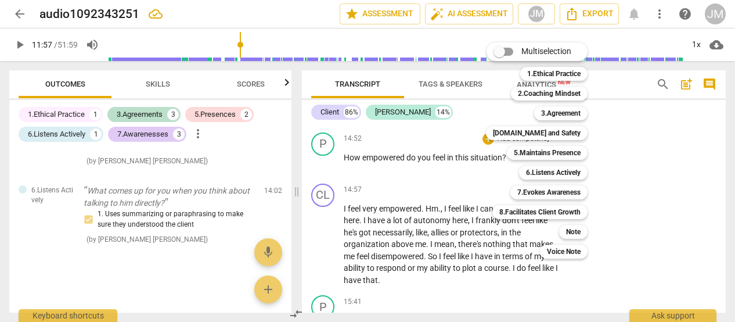
click at [615, 151] on div at bounding box center [367, 161] width 735 height 322
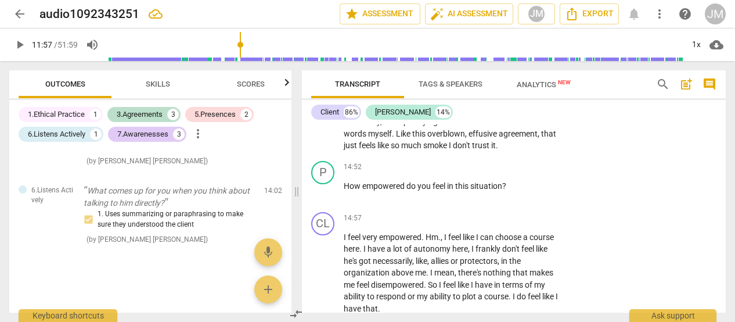
scroll to position [2371, 0]
click at [506, 189] on span "?" at bounding box center [504, 184] width 4 height 9
click at [526, 171] on p "Add competency" at bounding box center [523, 166] width 55 height 10
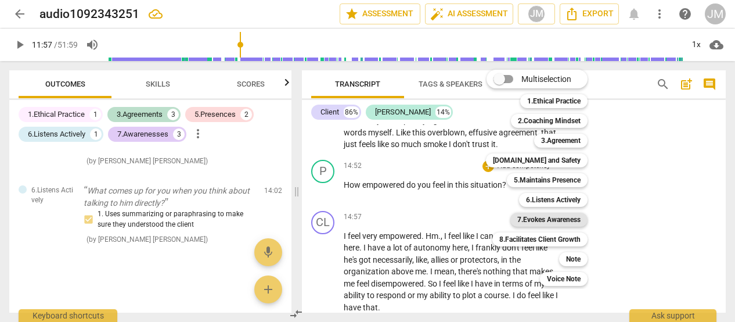
click at [569, 219] on b "7.Evokes Awareness" at bounding box center [548, 219] width 63 height 14
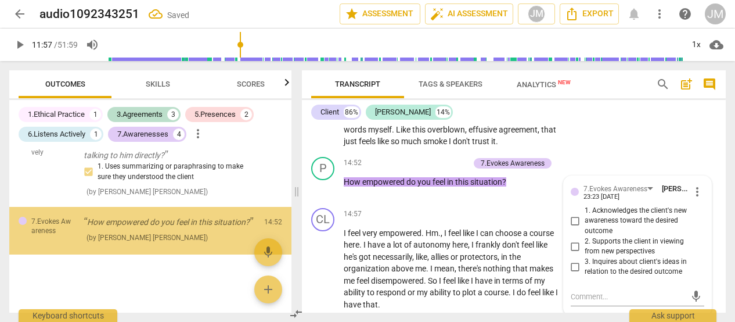
scroll to position [1393, 0]
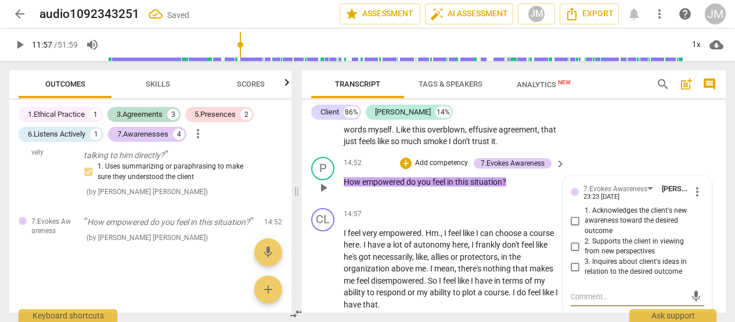
click at [604, 257] on span "2. Supports the client in viewing from new perspectives" at bounding box center [643, 246] width 116 height 20
click at [585, 253] on input "2. Supports the client in viewing from new perspectives" at bounding box center [575, 246] width 19 height 14
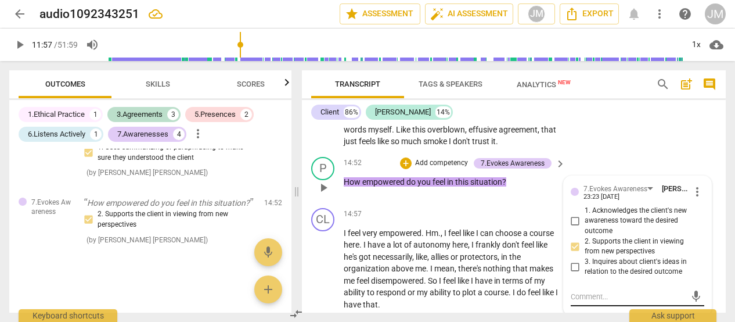
click at [577, 302] on textarea at bounding box center [629, 296] width 116 height 11
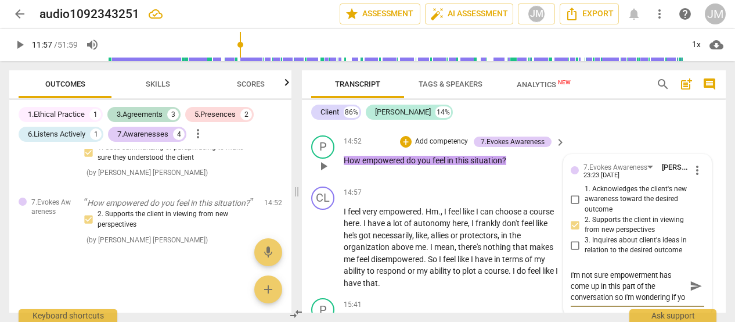
scroll to position [2397, 0]
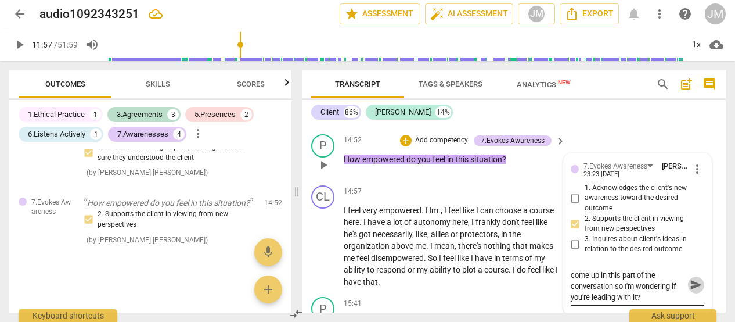
click at [690, 291] on span "send" at bounding box center [696, 285] width 13 height 13
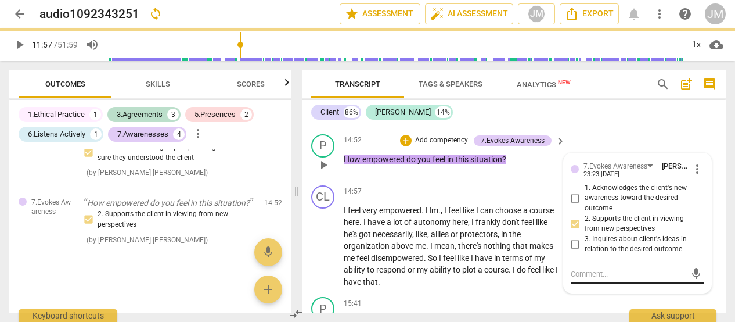
scroll to position [0, 0]
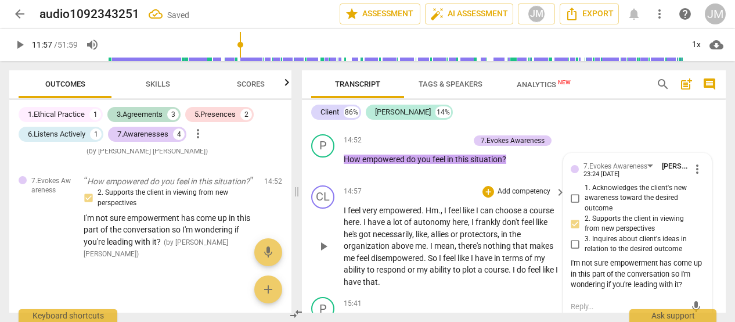
click at [641, 149] on div "P play_arrow pause 14:52 + Add competency 7.Evokes Awareness keyboard_arrow_rig…" at bounding box center [514, 154] width 424 height 51
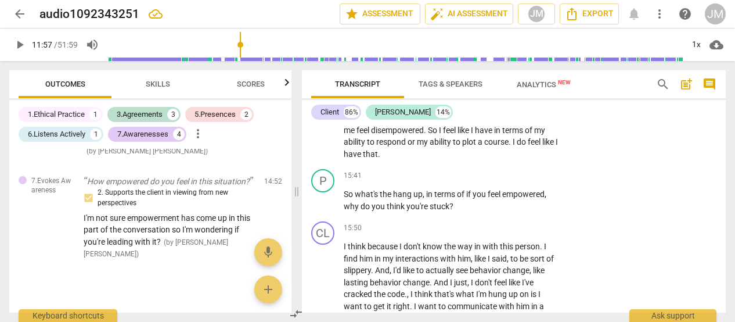
scroll to position [2541, 0]
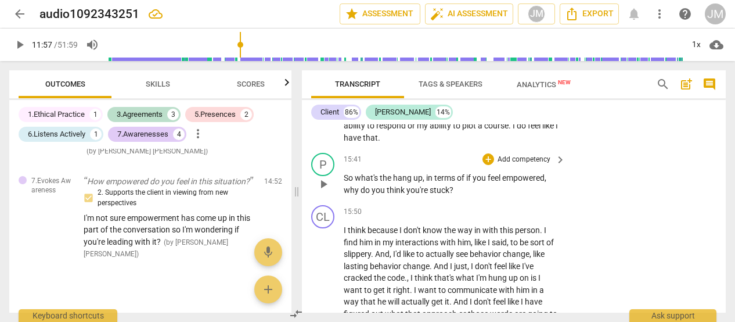
click at [506, 182] on span "empowered" at bounding box center [523, 177] width 42 height 9
click at [514, 165] on p "Add competency" at bounding box center [523, 159] width 55 height 10
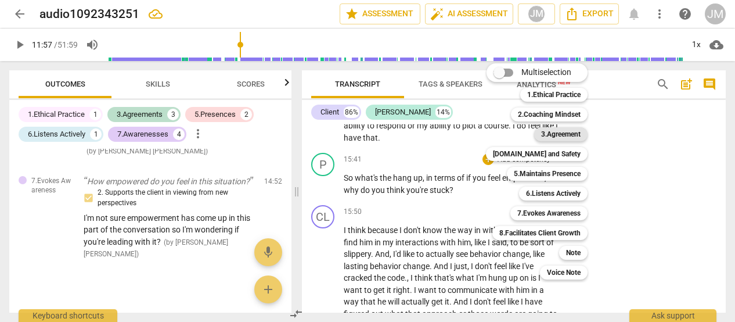
click at [574, 136] on b "3.Agreement" at bounding box center [560, 134] width 39 height 14
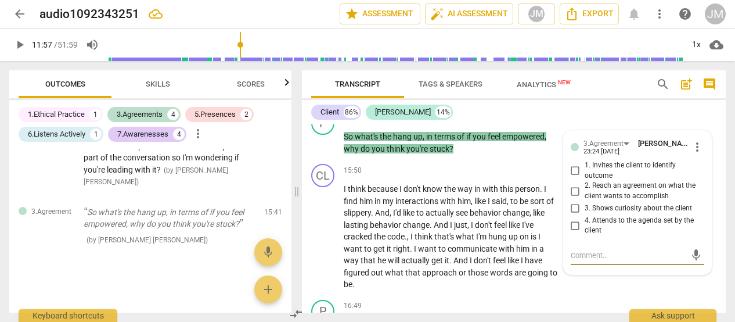
scroll to position [2583, 0]
click at [618, 260] on textarea at bounding box center [629, 253] width 116 height 11
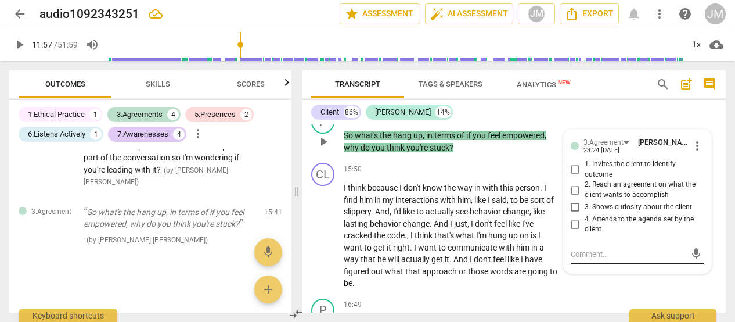
click at [499, 289] on p "I think because I don't know the way in with this person . I find him in my int…" at bounding box center [452, 235] width 216 height 107
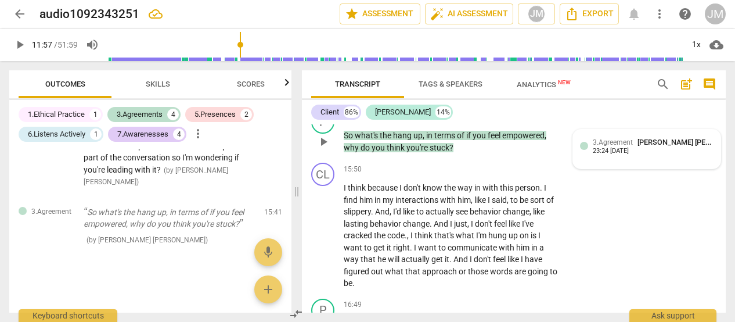
click at [526, 122] on div "3.Agreement" at bounding box center [525, 116] width 40 height 10
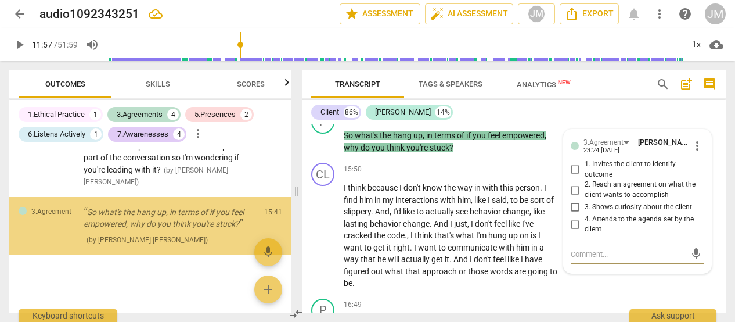
click at [588, 260] on textarea at bounding box center [629, 253] width 116 height 11
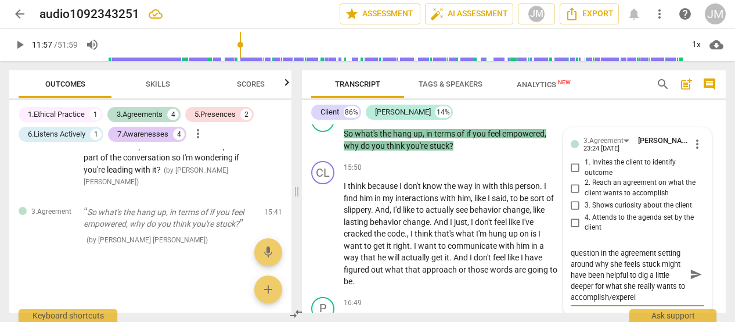
scroll to position [21, 0]
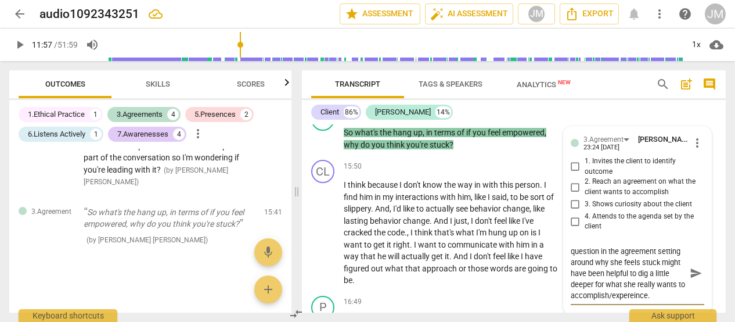
click at [693, 279] on span "send" at bounding box center [696, 272] width 13 height 13
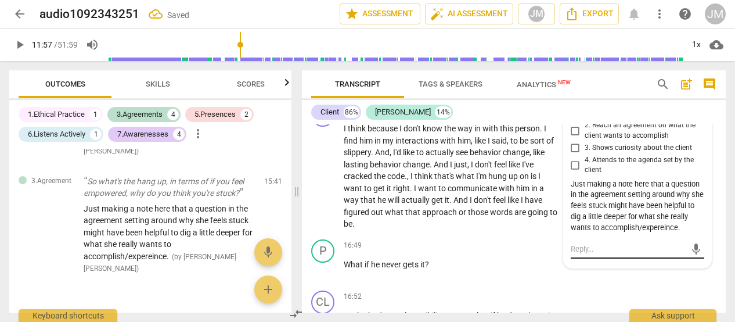
scroll to position [2645, 0]
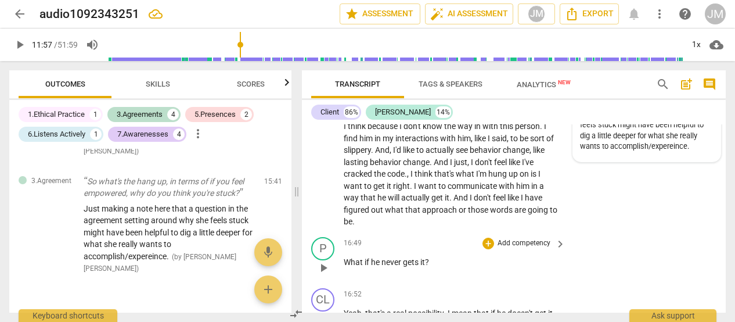
click at [461, 268] on p "What if he never gets it ?" at bounding box center [452, 262] width 216 height 12
click at [507, 248] on p "Add competency" at bounding box center [523, 243] width 55 height 10
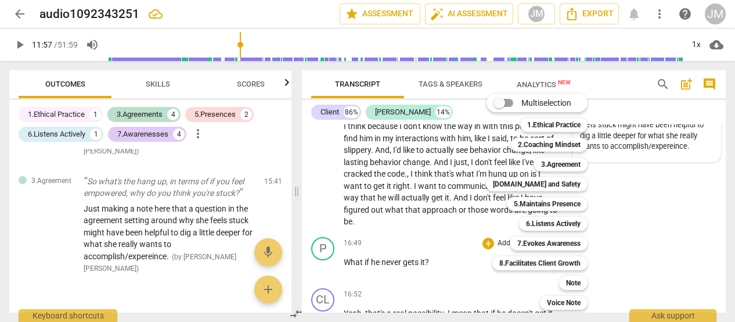
click at [461, 240] on div at bounding box center [367, 161] width 735 height 322
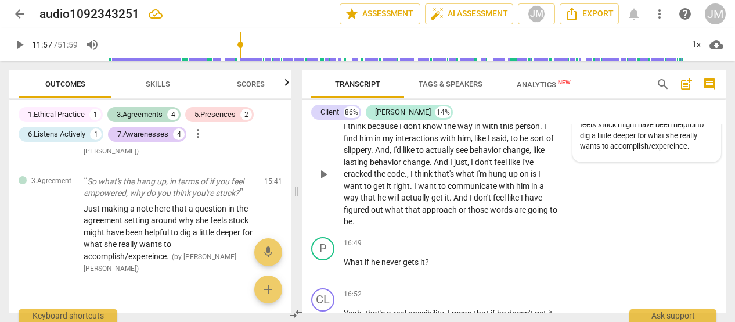
click at [416, 190] on span "I" at bounding box center [416, 185] width 4 height 9
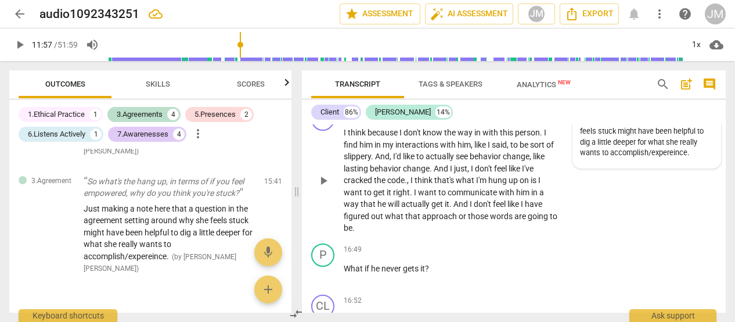
scroll to position [2636, 0]
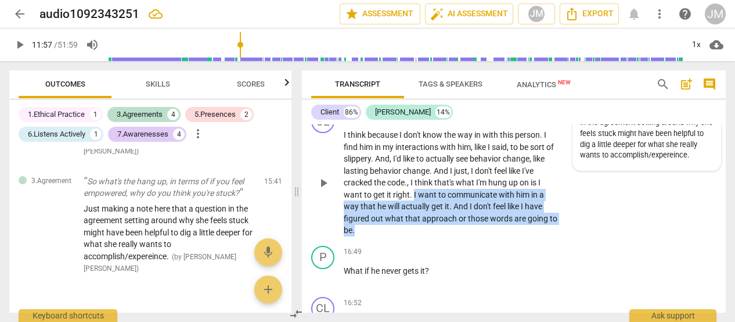
drag, startPoint x: 413, startPoint y: 210, endPoint x: 521, endPoint y: 239, distance: 112.0
click at [521, 236] on p "I think because I don't know the way in with this person . I find him in my int…" at bounding box center [452, 182] width 216 height 107
click at [381, 227] on icon "button" at bounding box center [380, 225] width 7 height 8
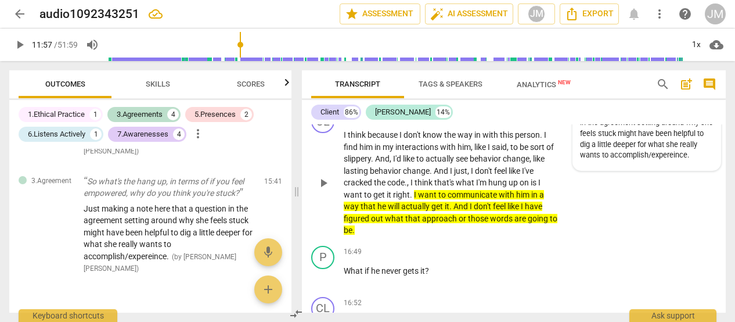
click at [527, 122] on p "Add competency" at bounding box center [523, 116] width 55 height 10
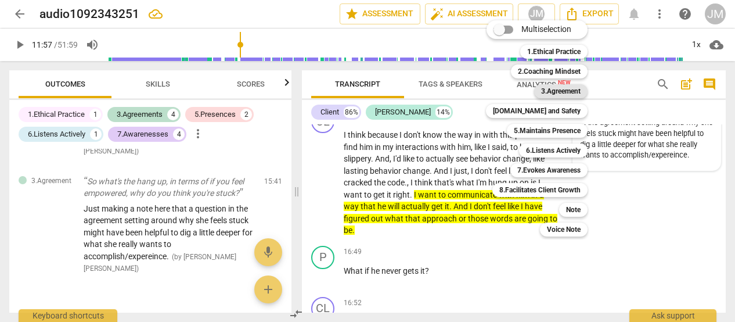
click at [563, 87] on b "3.Agreement" at bounding box center [560, 91] width 39 height 14
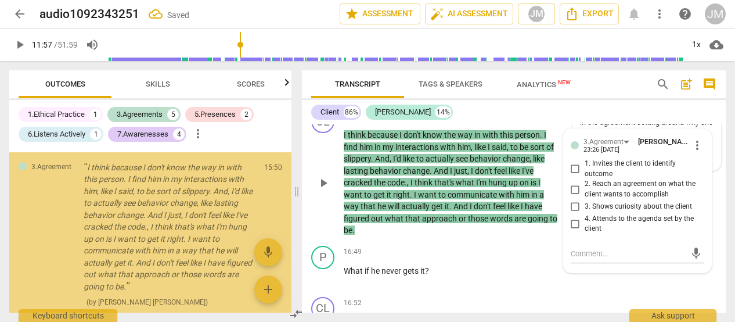
scroll to position [1666, 0]
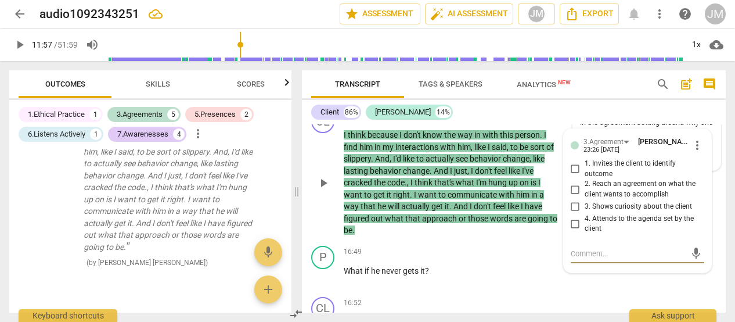
click at [582, 259] on textarea at bounding box center [629, 253] width 116 height 11
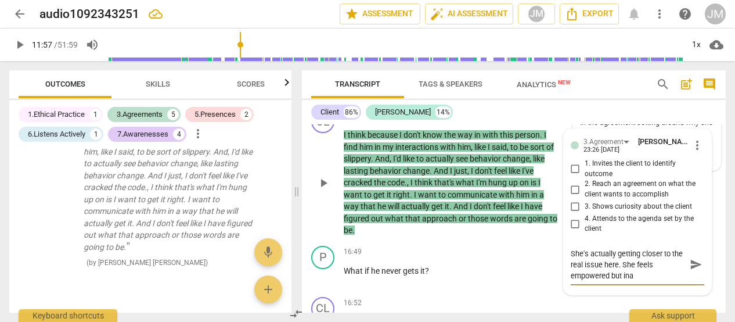
scroll to position [0, 0]
click at [690, 271] on span "send" at bounding box center [696, 264] width 13 height 13
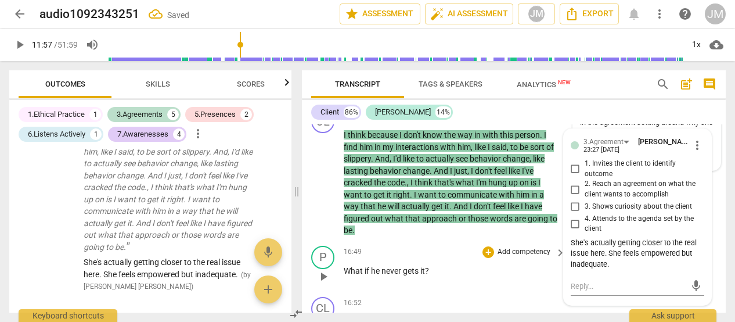
click at [497, 257] on p "Add competency" at bounding box center [523, 252] width 55 height 10
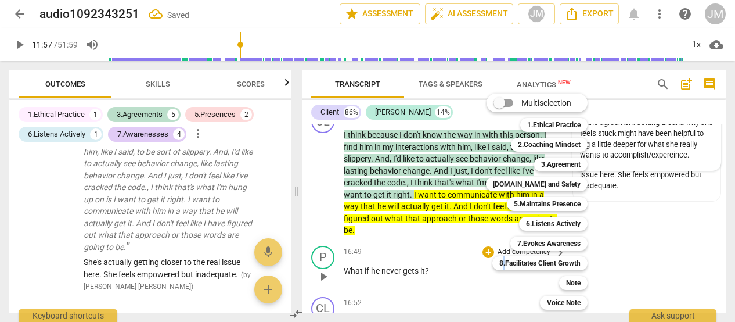
click at [497, 265] on div "8.Facilitates Client Growth" at bounding box center [539, 263] width 95 height 14
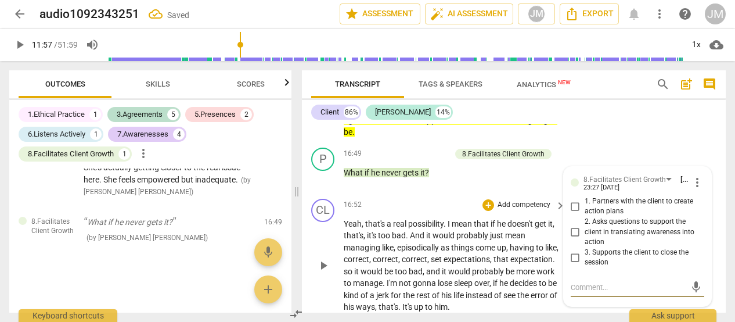
scroll to position [2733, 0]
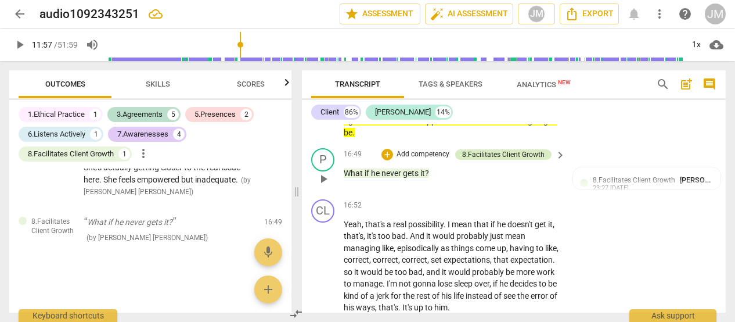
click at [506, 160] on div "8.Facilitates Client Growth" at bounding box center [503, 154] width 82 height 10
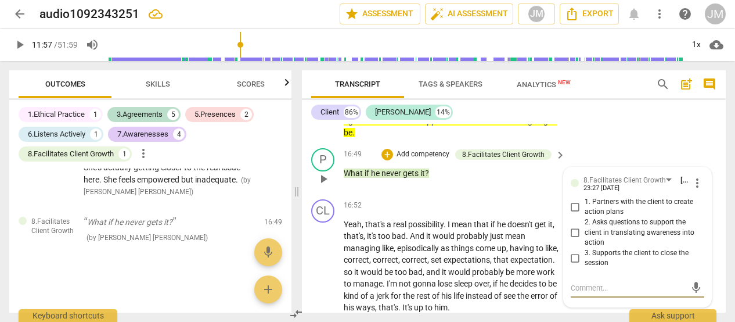
click at [430, 160] on p "Add competency" at bounding box center [422, 154] width 55 height 10
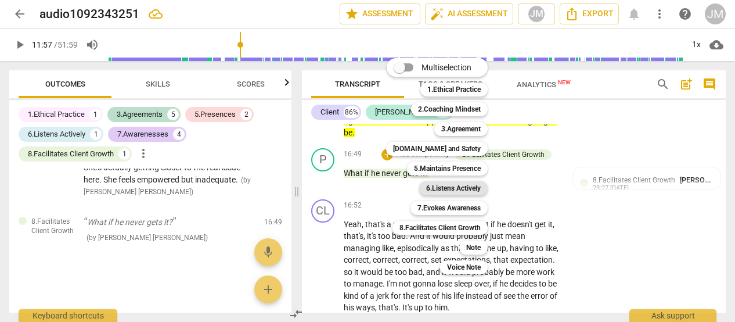
click at [473, 188] on b "6.Listens Actively" at bounding box center [453, 188] width 55 height 14
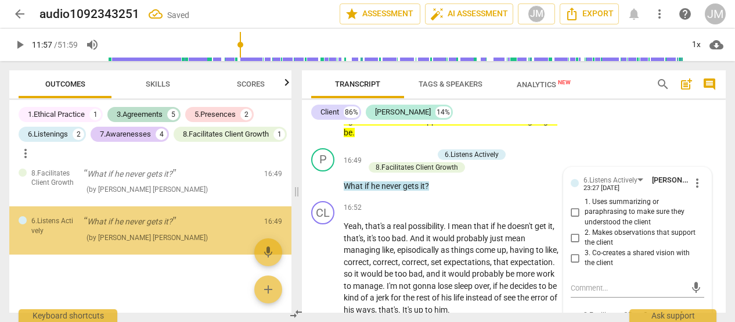
scroll to position [1854, 0]
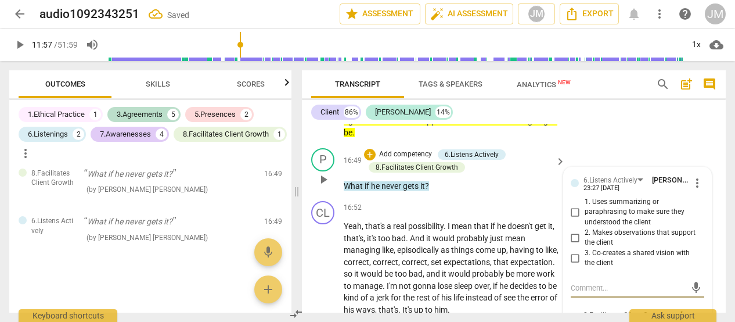
click at [571, 219] on input "1. Uses summarizing or paraphrasing to make sure they understood the client" at bounding box center [575, 212] width 19 height 14
click at [572, 219] on input "1. Uses summarizing or paraphrasing to make sure they understood the client" at bounding box center [575, 212] width 19 height 14
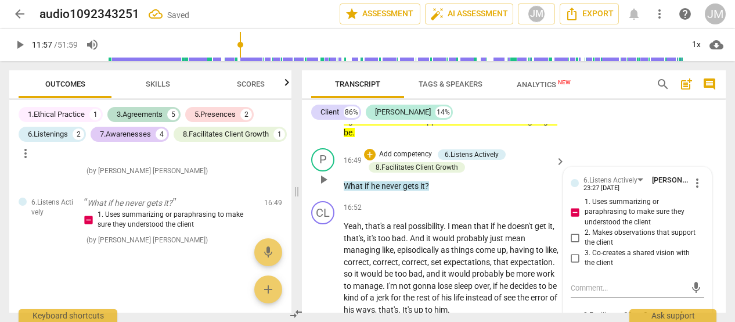
click at [572, 244] on input "2. Makes observations that support the client" at bounding box center [575, 237] width 19 height 14
click at [595, 293] on textarea at bounding box center [629, 287] width 116 height 11
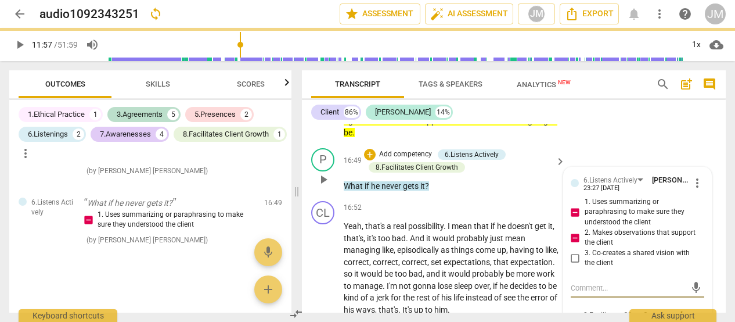
click at [513, 174] on div "+ Add competency 6.Listens Actively 8.Facilitates Client Growth" at bounding box center [458, 161] width 188 height 26
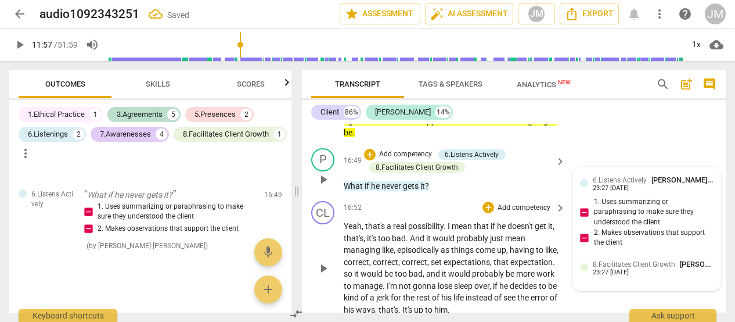
click at [621, 230] on div "CL play_arrow pause 16:52 + Add competency keyboard_arrow_right Yeah , that's a…" at bounding box center [514, 258] width 424 height 124
click at [612, 210] on div "CL play_arrow pause 16:52 + Add competency keyboard_arrow_right Yeah , that's a…" at bounding box center [514, 258] width 424 height 124
click at [624, 192] on div "23:27 [DATE]" at bounding box center [611, 189] width 36 height 8
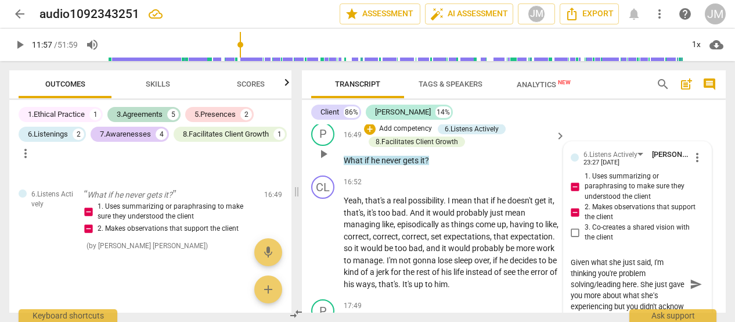
scroll to position [2769, 0]
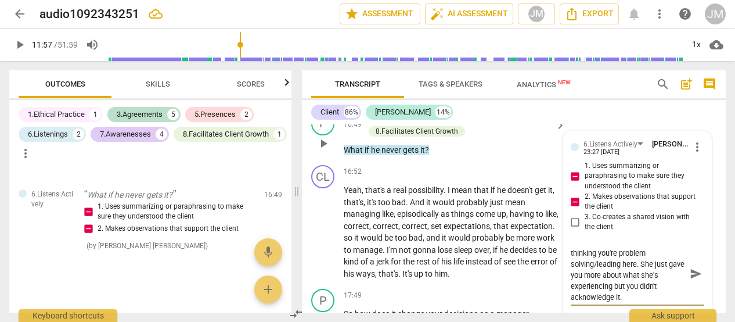
click at [690, 280] on span "send" at bounding box center [696, 274] width 13 height 13
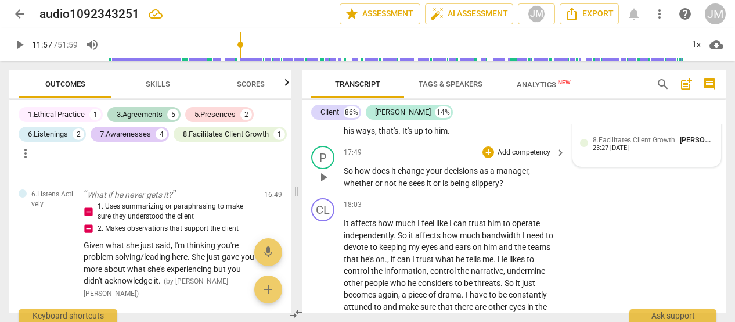
scroll to position [2912, 0]
click at [493, 175] on span "a" at bounding box center [493, 170] width 6 height 9
click at [514, 158] on p "Add competency" at bounding box center [523, 152] width 55 height 10
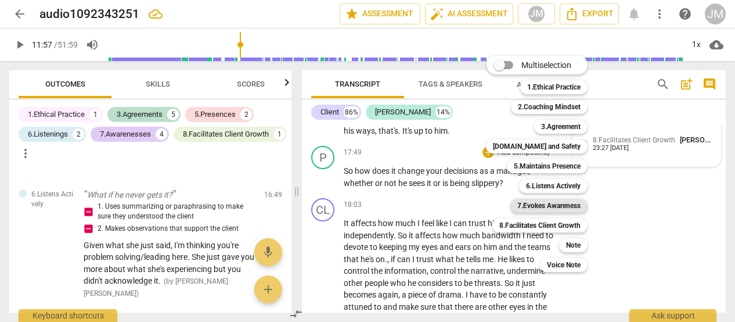
click at [568, 206] on b "7.Evokes Awareness" at bounding box center [548, 206] width 63 height 14
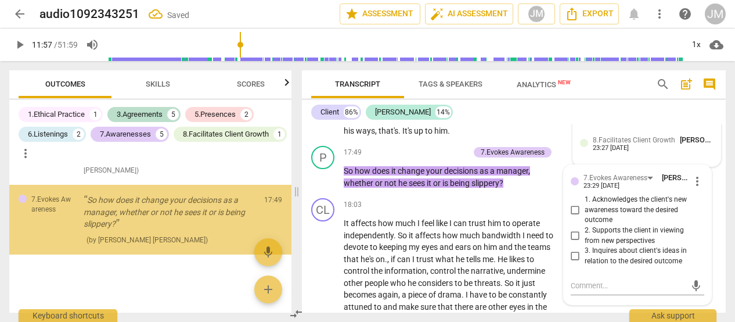
scroll to position [1993, 0]
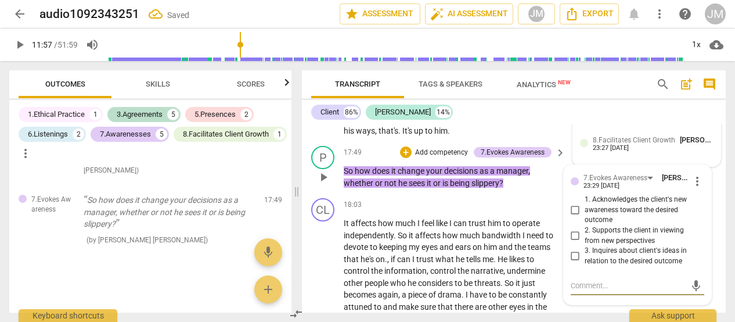
click at [579, 243] on input "2. Supports the client in viewing from new perspectives" at bounding box center [575, 236] width 19 height 14
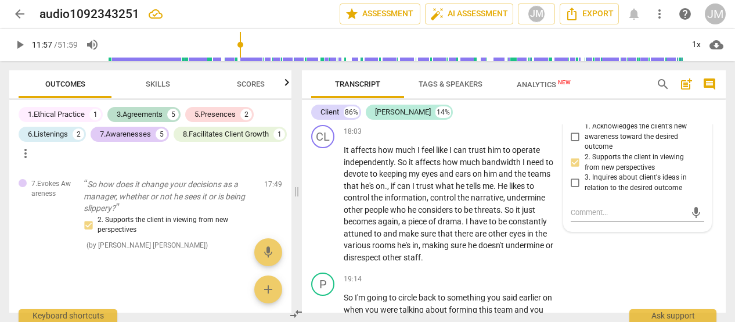
scroll to position [2992, 0]
